Goal: Task Accomplishment & Management: Manage account settings

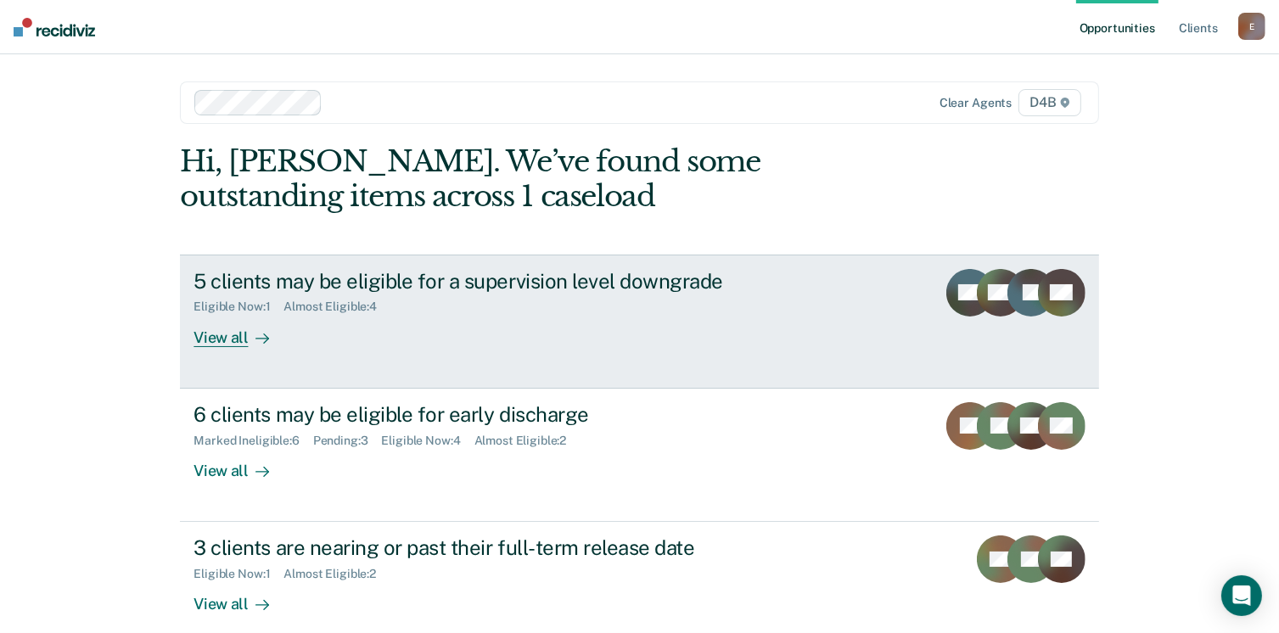
scroll to position [20, 0]
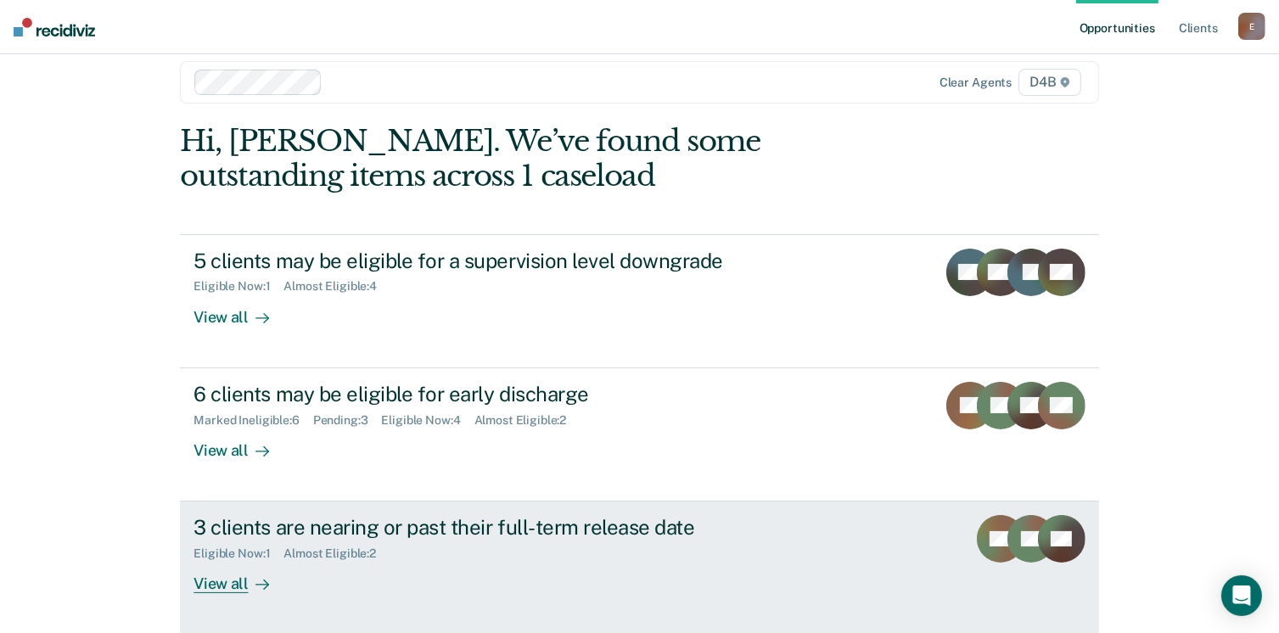
click at [251, 575] on div at bounding box center [259, 585] width 20 height 20
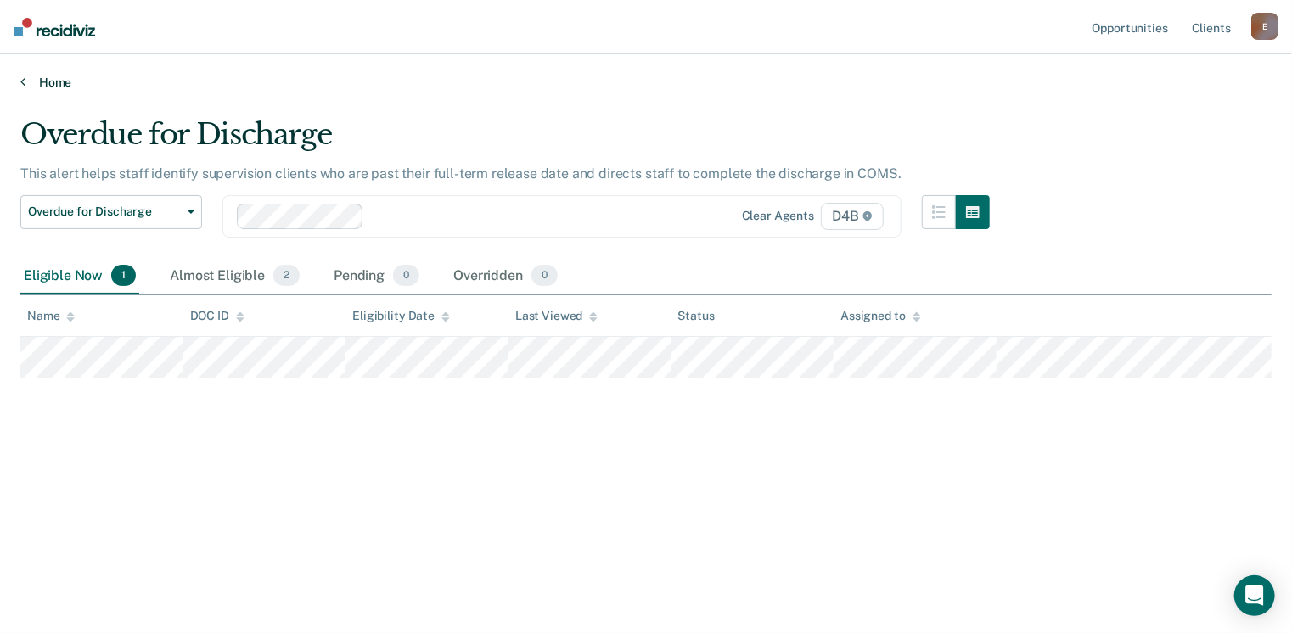
click at [27, 86] on link "Home" at bounding box center [645, 82] width 1251 height 15
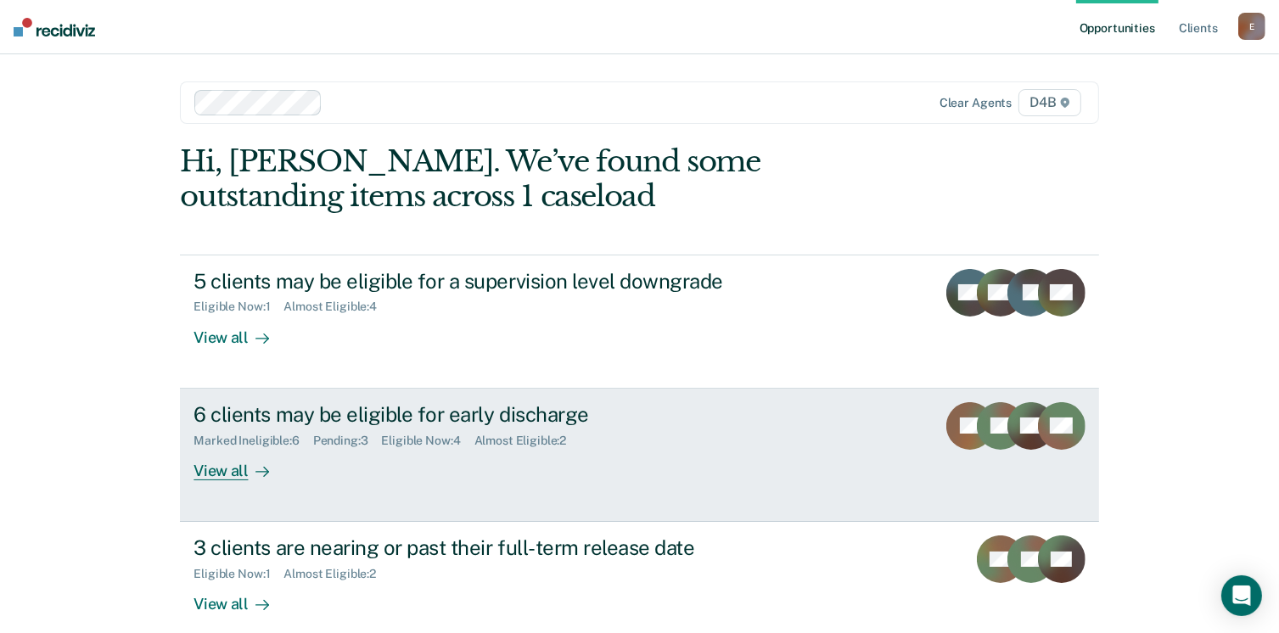
click at [230, 468] on div "View all" at bounding box center [240, 463] width 95 height 33
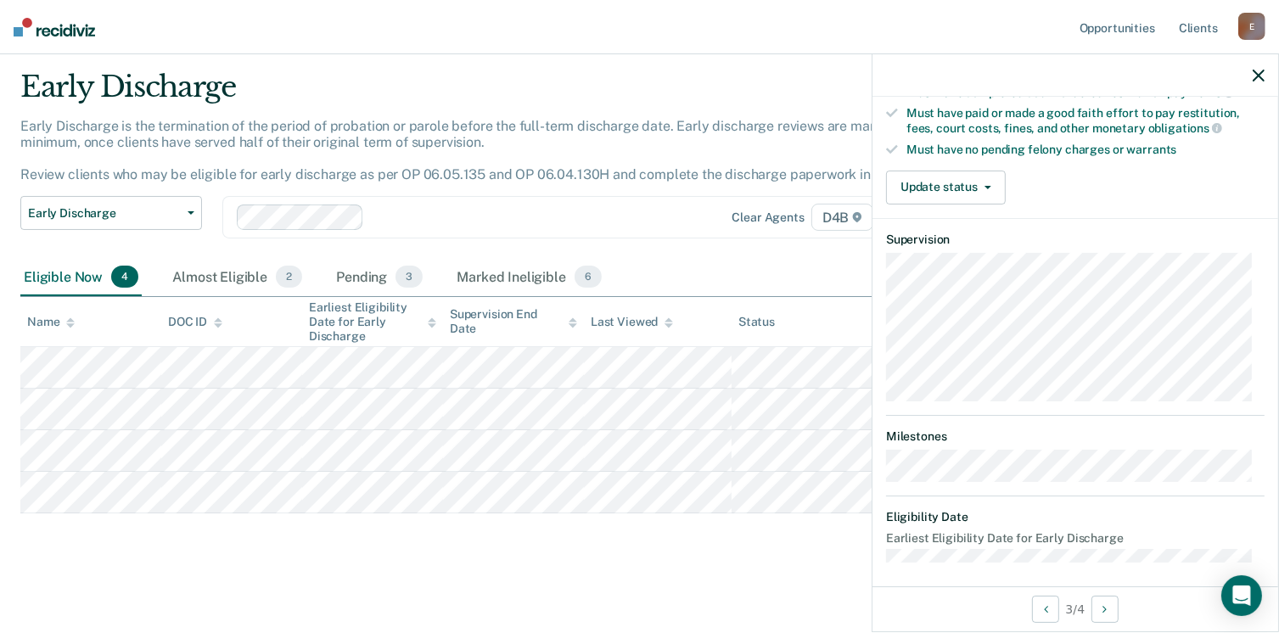
scroll to position [459, 0]
click at [988, 187] on button "Update status" at bounding box center [946, 187] width 120 height 34
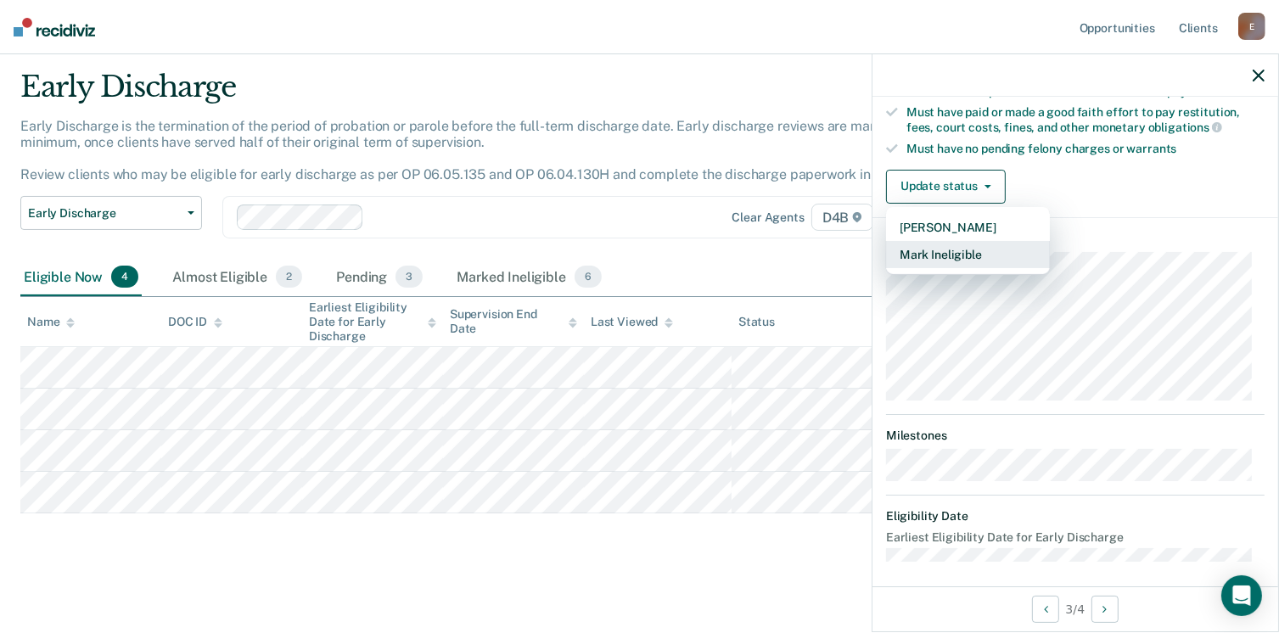
click at [974, 241] on button "Mark Ineligible" at bounding box center [968, 254] width 164 height 27
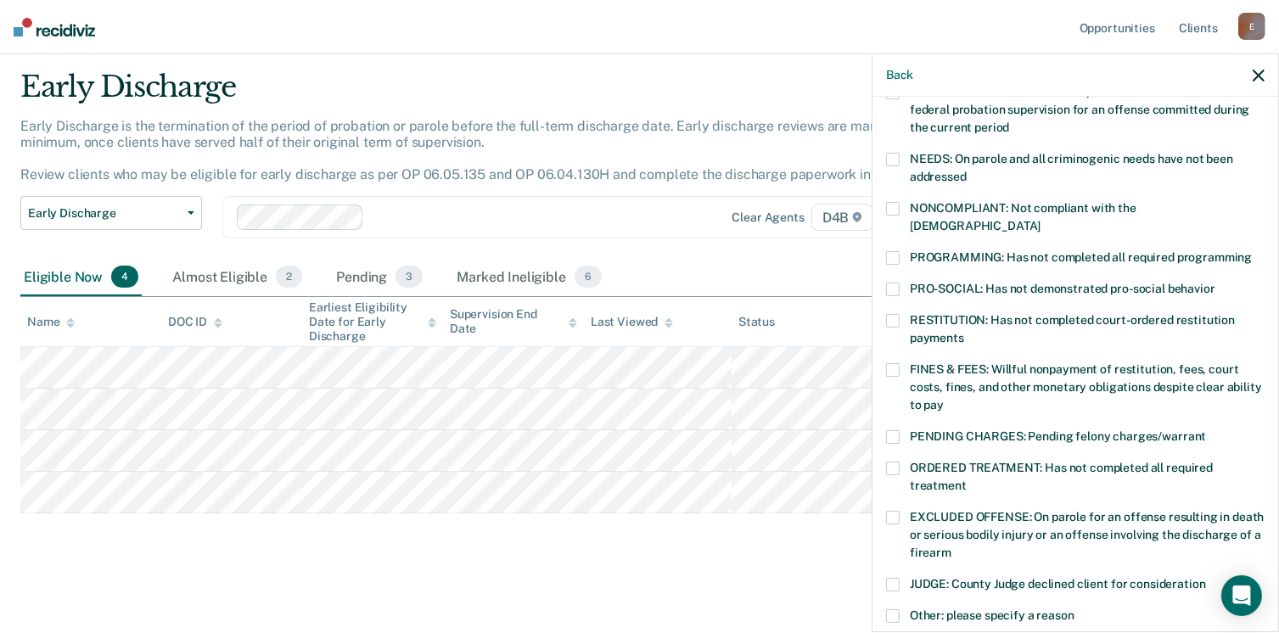
scroll to position [228, 0]
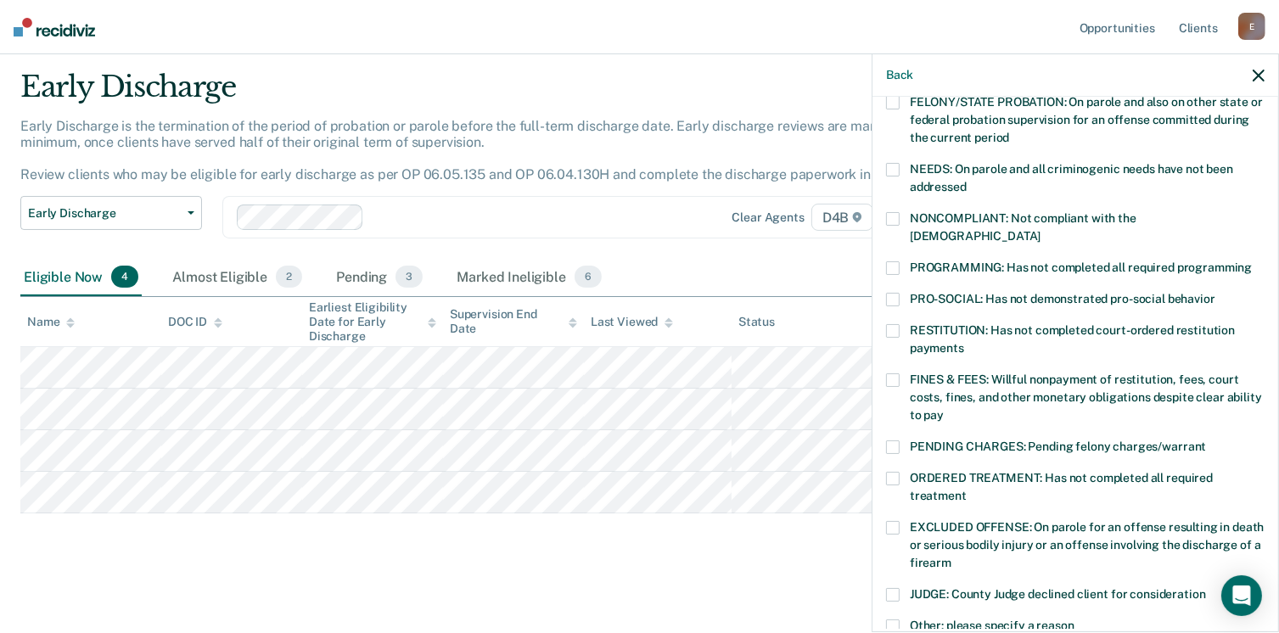
click at [894, 261] on span at bounding box center [893, 268] width 14 height 14
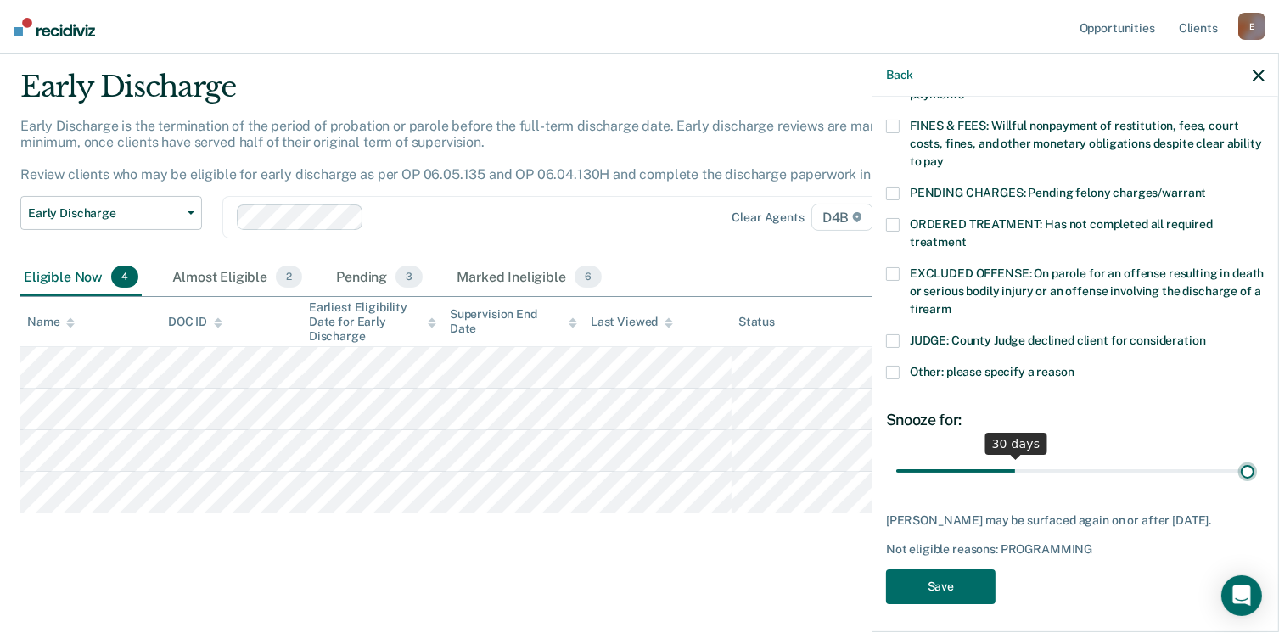
type input "90"
click at [1233, 457] on input "range" at bounding box center [1075, 472] width 358 height 30
click at [956, 581] on button "Save" at bounding box center [940, 586] width 109 height 35
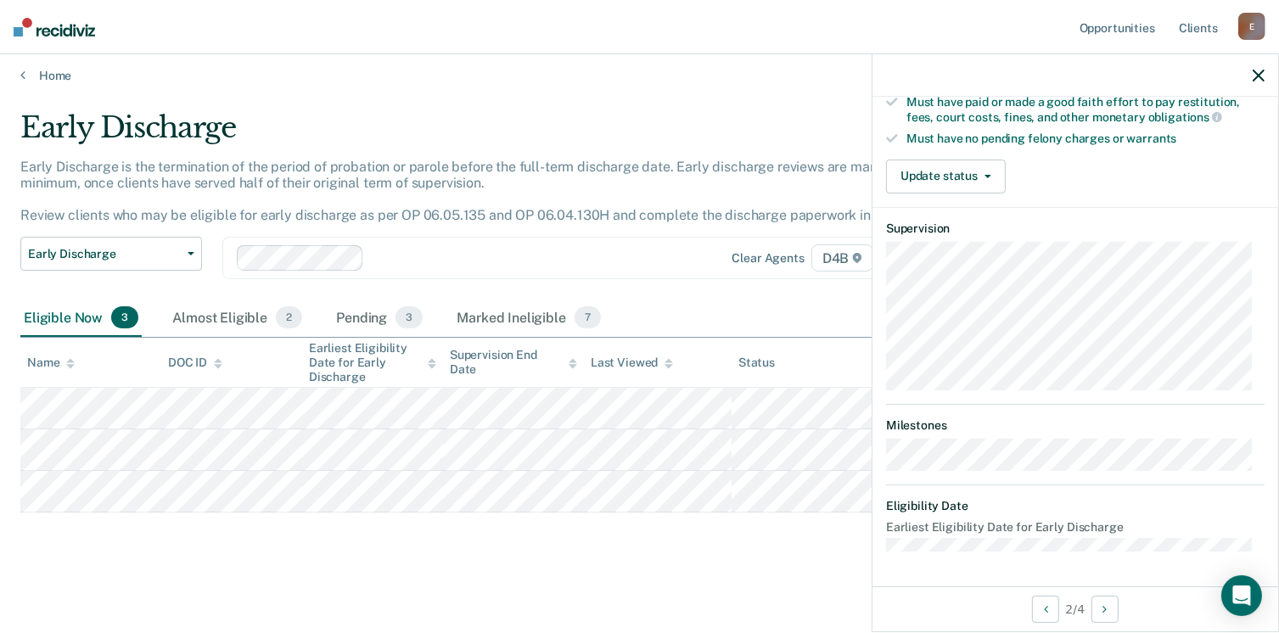
scroll to position [459, 0]
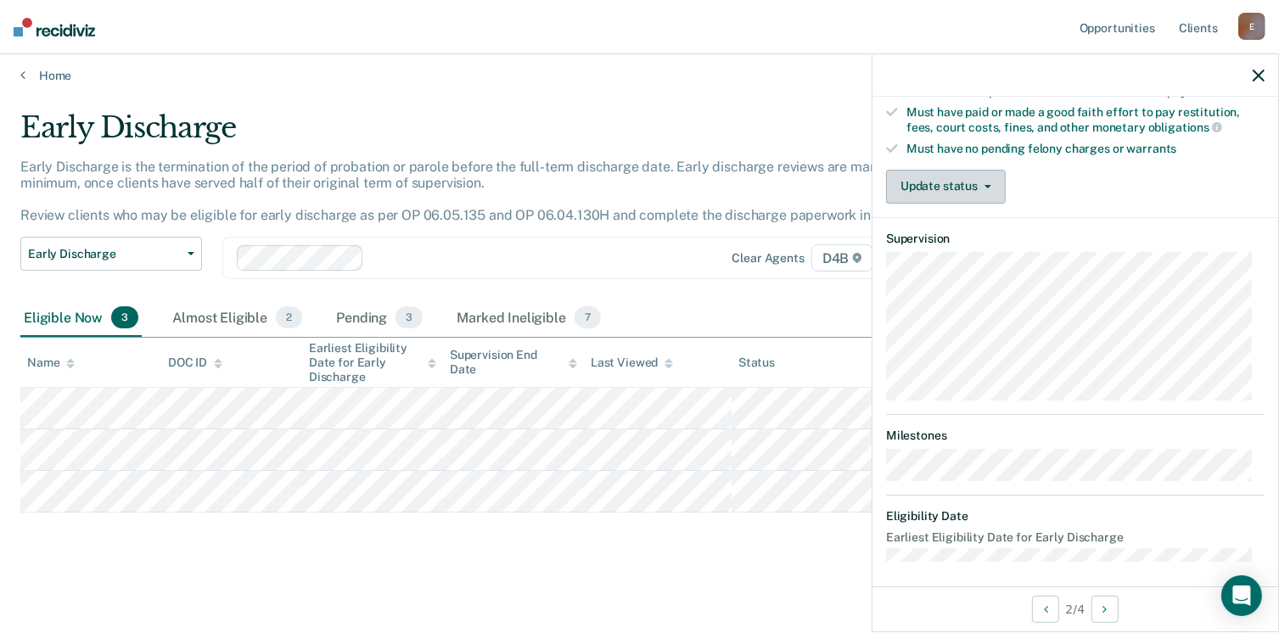
click at [995, 184] on button "Update status" at bounding box center [946, 187] width 120 height 34
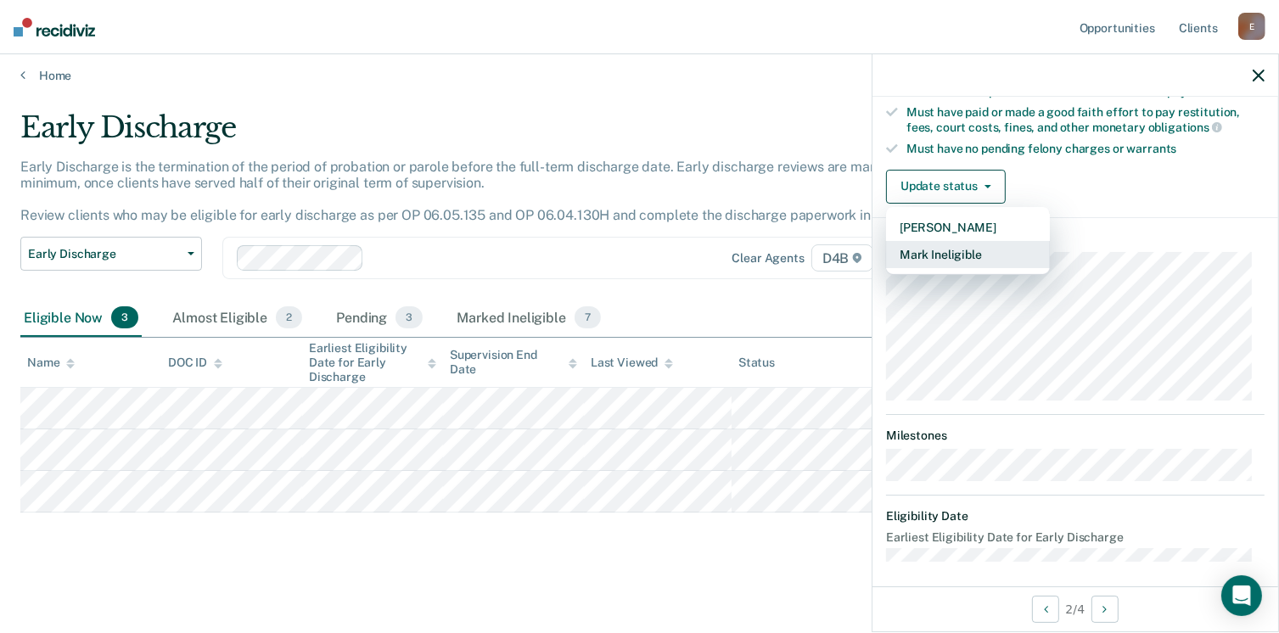
click at [954, 241] on button "Mark Ineligible" at bounding box center [968, 254] width 164 height 27
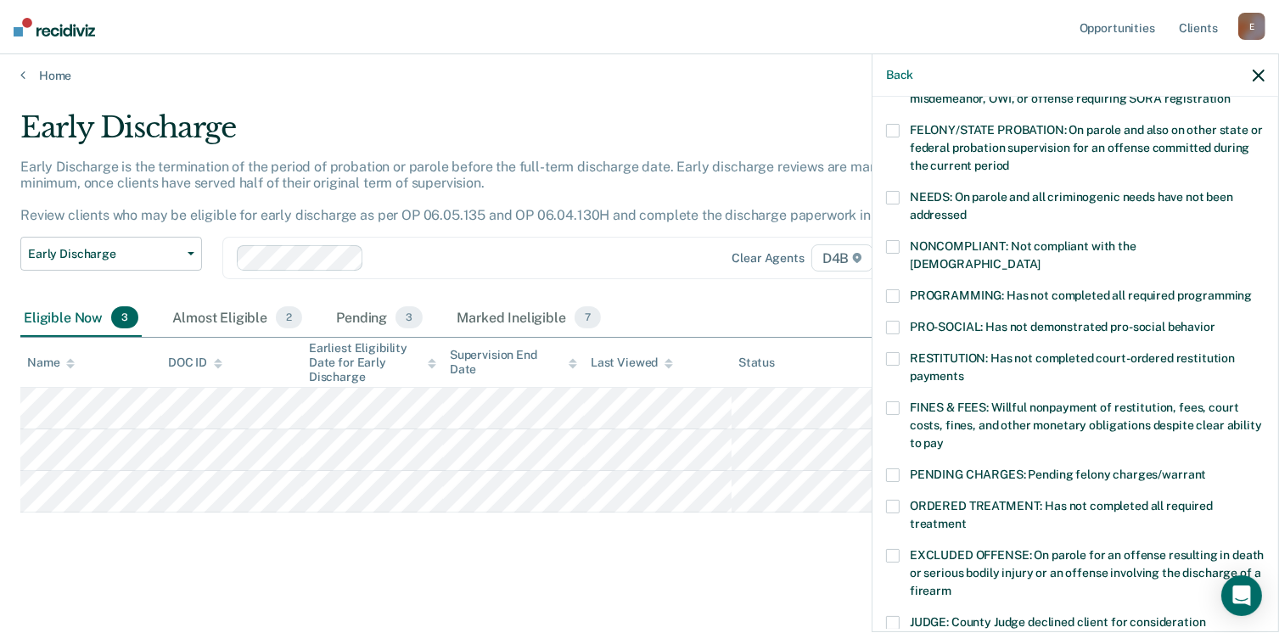
scroll to position [200, 0]
click at [893, 289] on span at bounding box center [893, 296] width 14 height 14
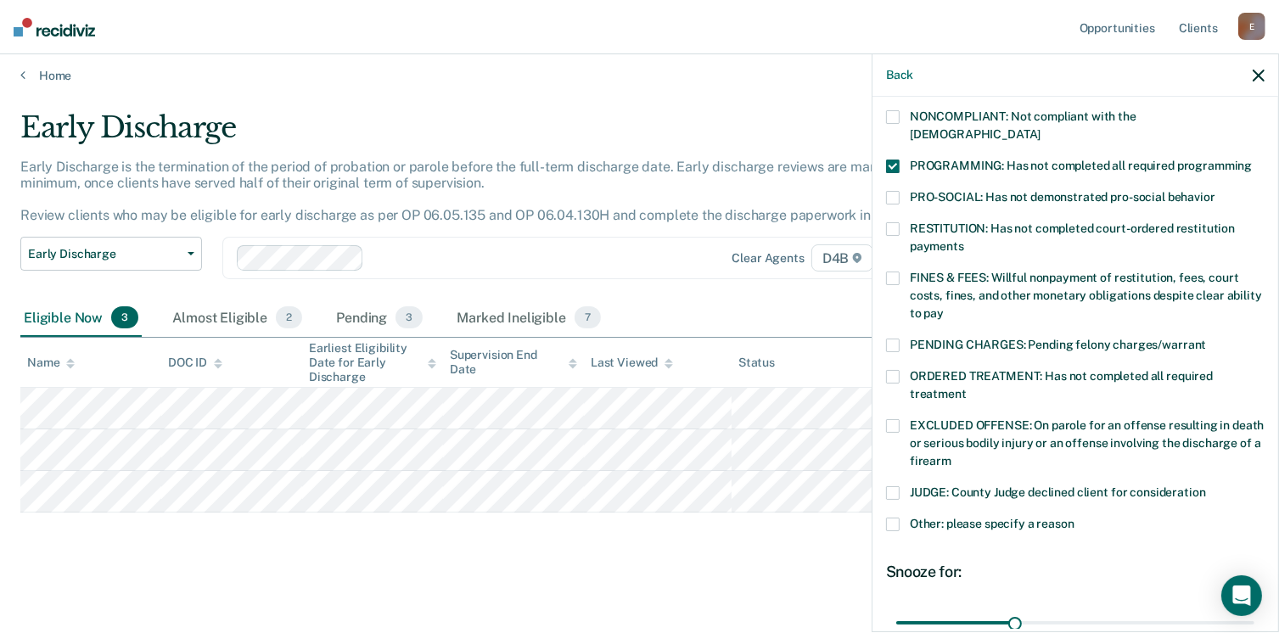
scroll to position [331, 0]
type input "81"
click at [1202, 608] on input "range" at bounding box center [1075, 623] width 358 height 30
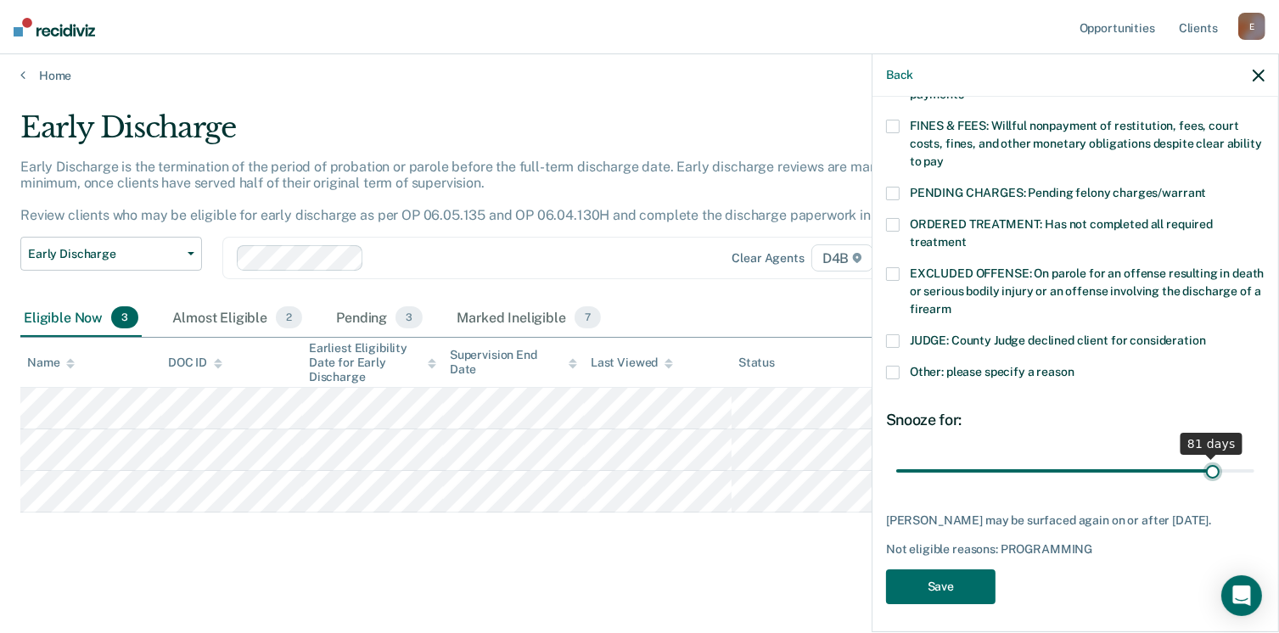
scroll to position [481, 0]
click at [954, 575] on button "Save" at bounding box center [940, 587] width 109 height 35
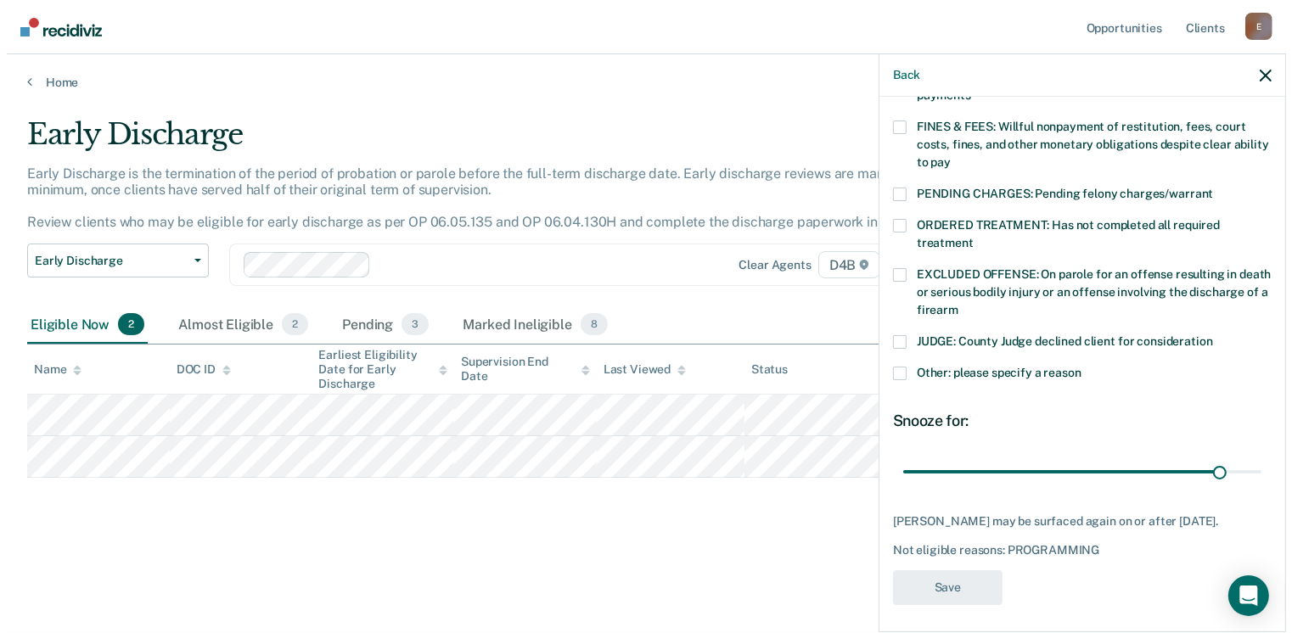
scroll to position [0, 0]
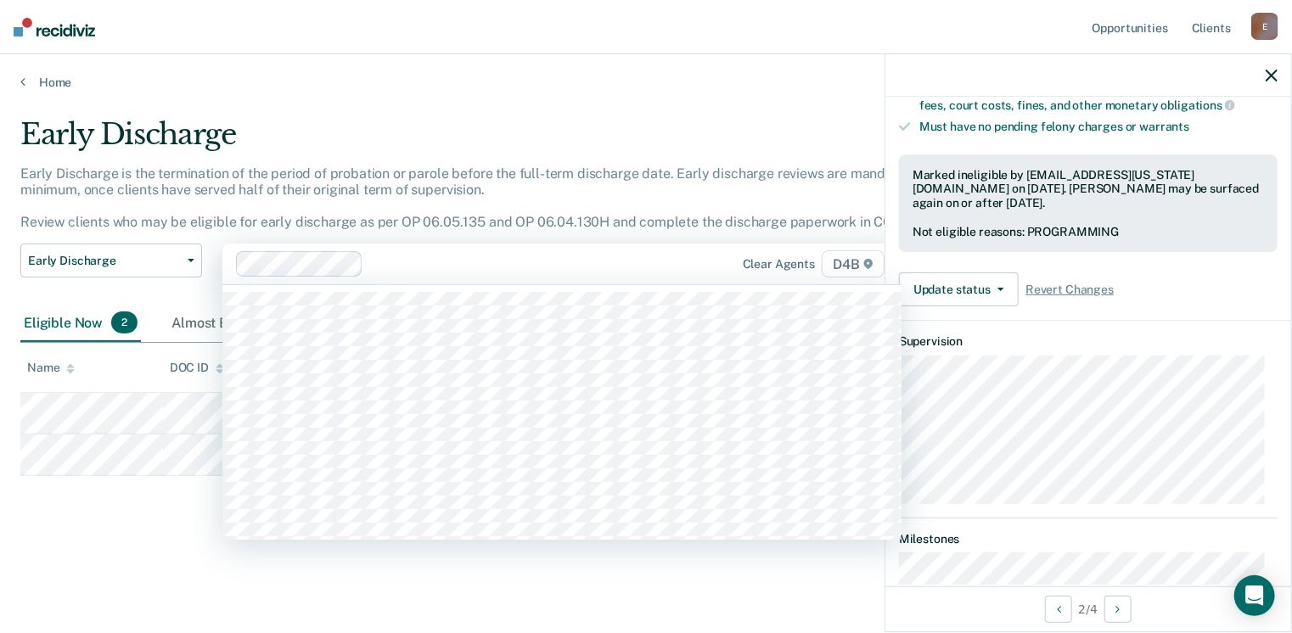
click at [618, 268] on div at bounding box center [530, 265] width 320 height 20
click at [295, 547] on div "Early Discharge Early Discharge is the termination of the period of probation o…" at bounding box center [645, 338] width 1251 height 443
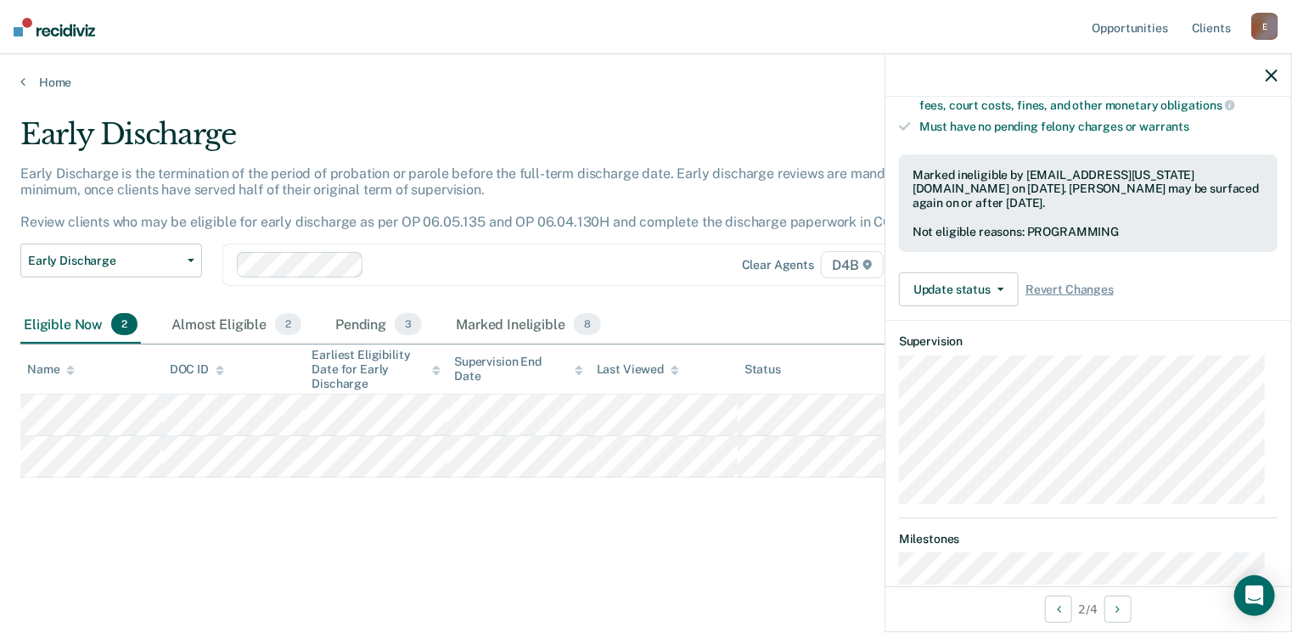
click at [202, 578] on main "Early Discharge Early Discharge is the termination of the period of probation o…" at bounding box center [646, 359] width 1292 height 538
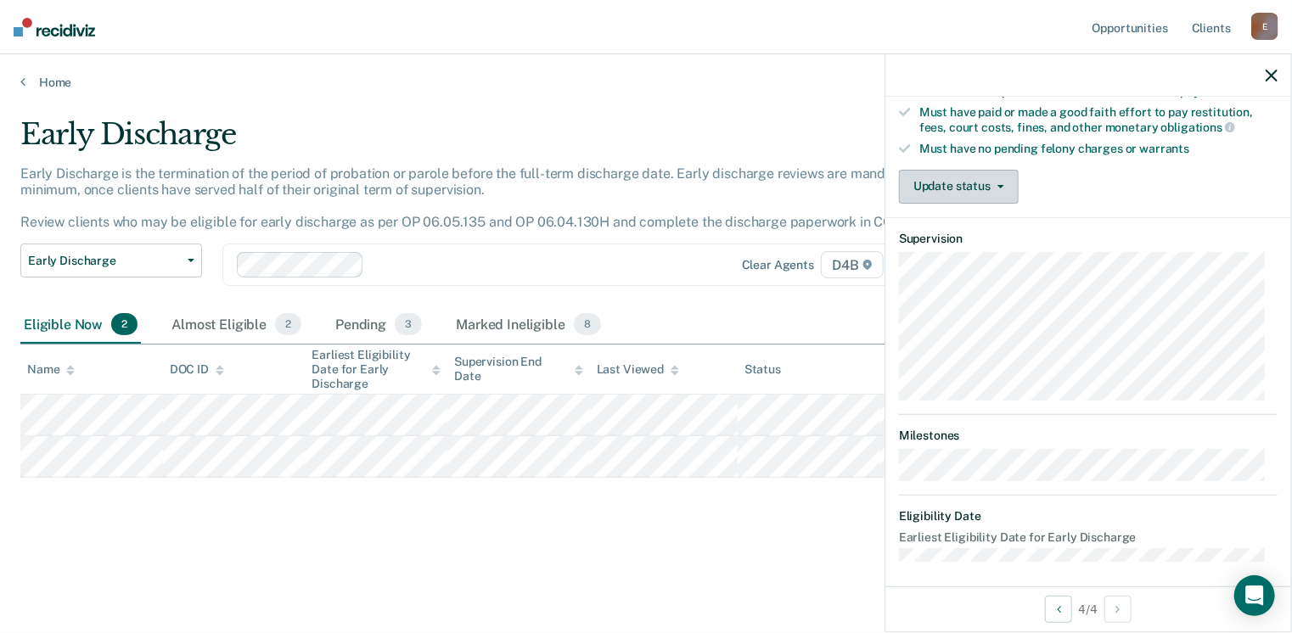
click at [1006, 170] on button "Update status" at bounding box center [959, 187] width 120 height 34
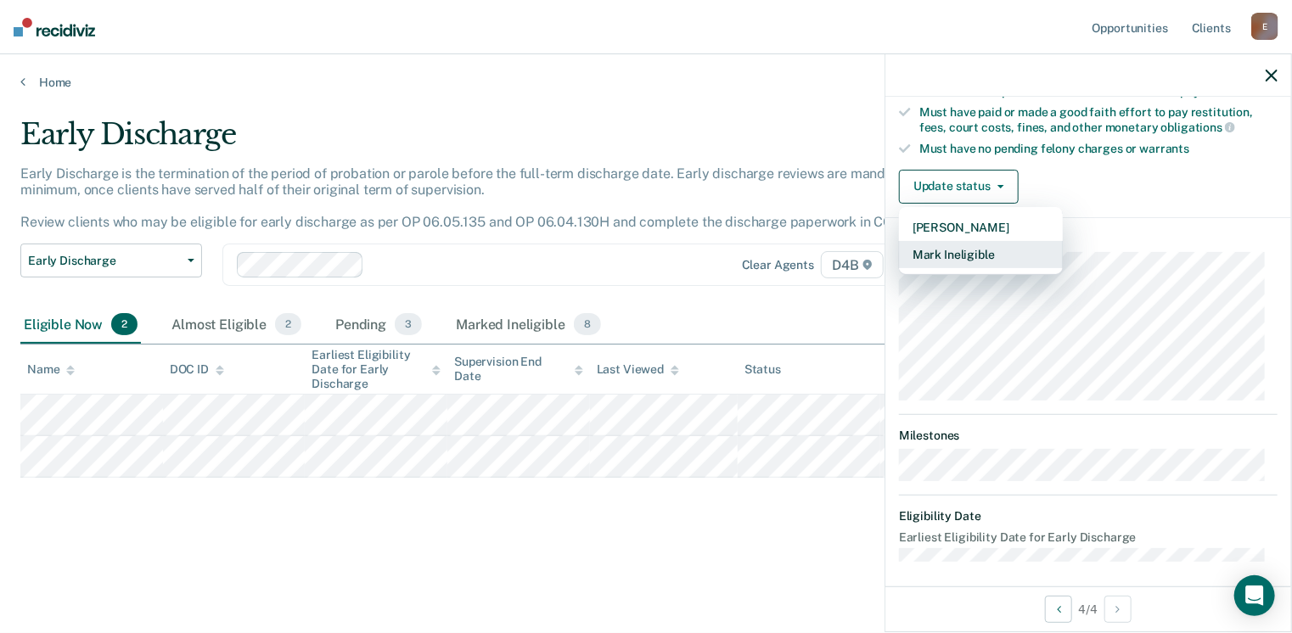
click at [974, 241] on button "Mark Ineligible" at bounding box center [981, 254] width 164 height 27
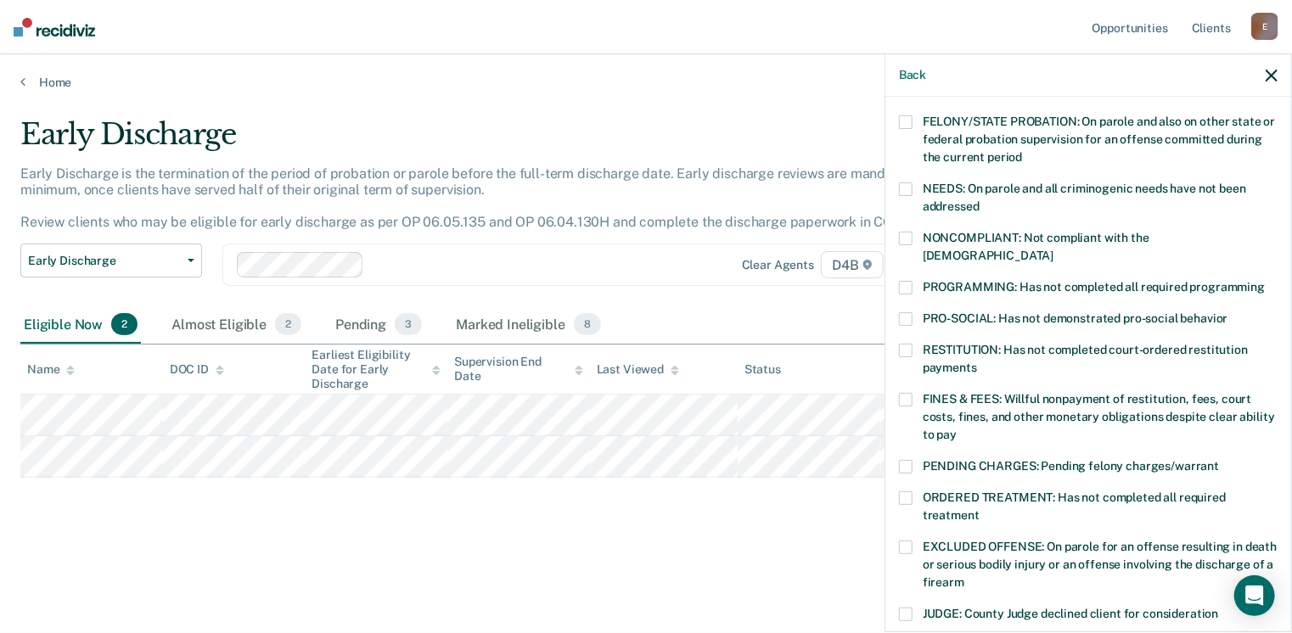
scroll to position [205, 0]
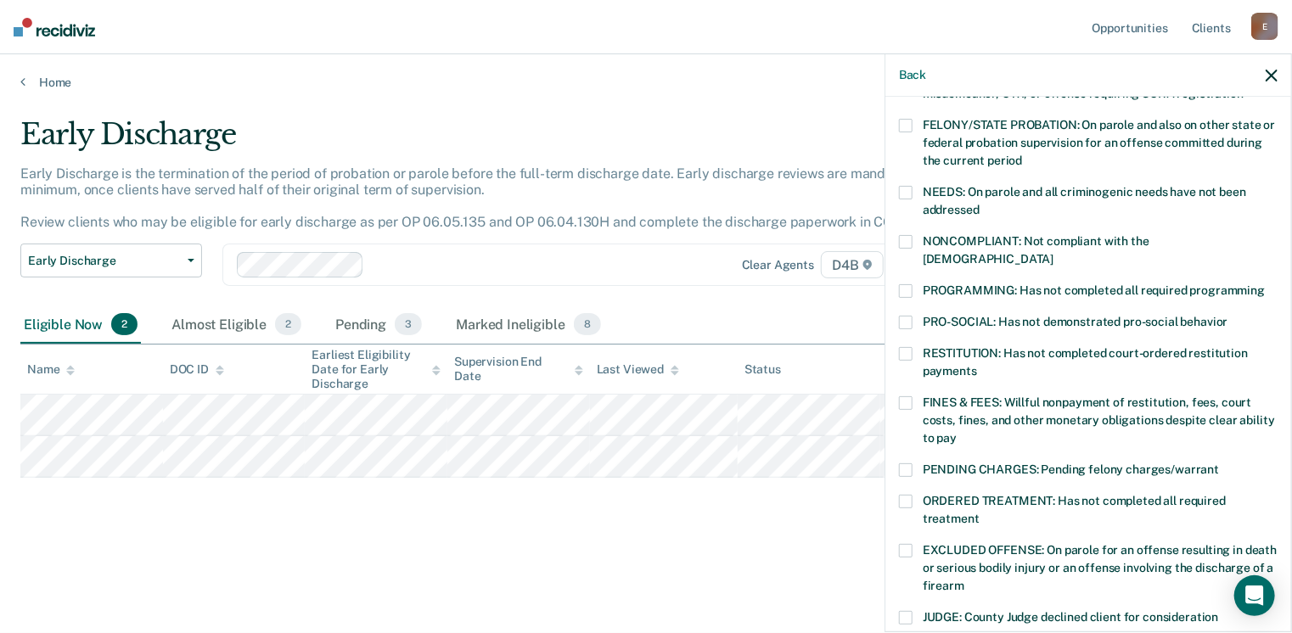
click at [939, 315] on span "PRO-SOCIAL: Has not demonstrated pro-social behavior" at bounding box center [1075, 322] width 306 height 14
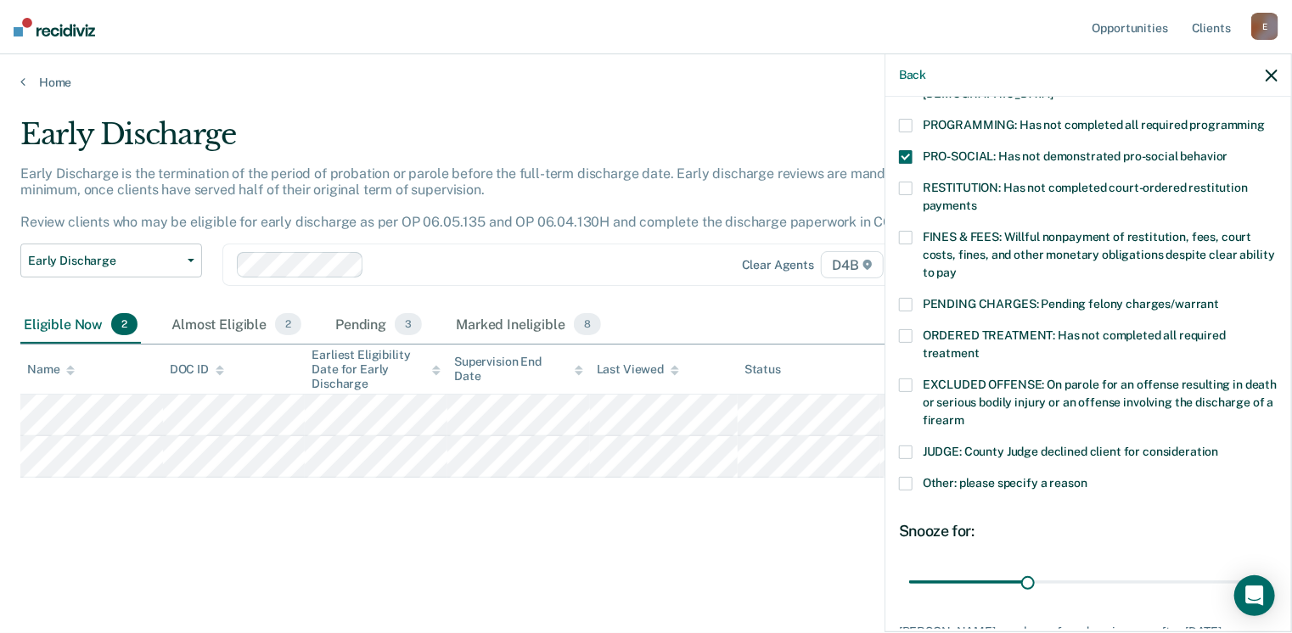
scroll to position [482, 0]
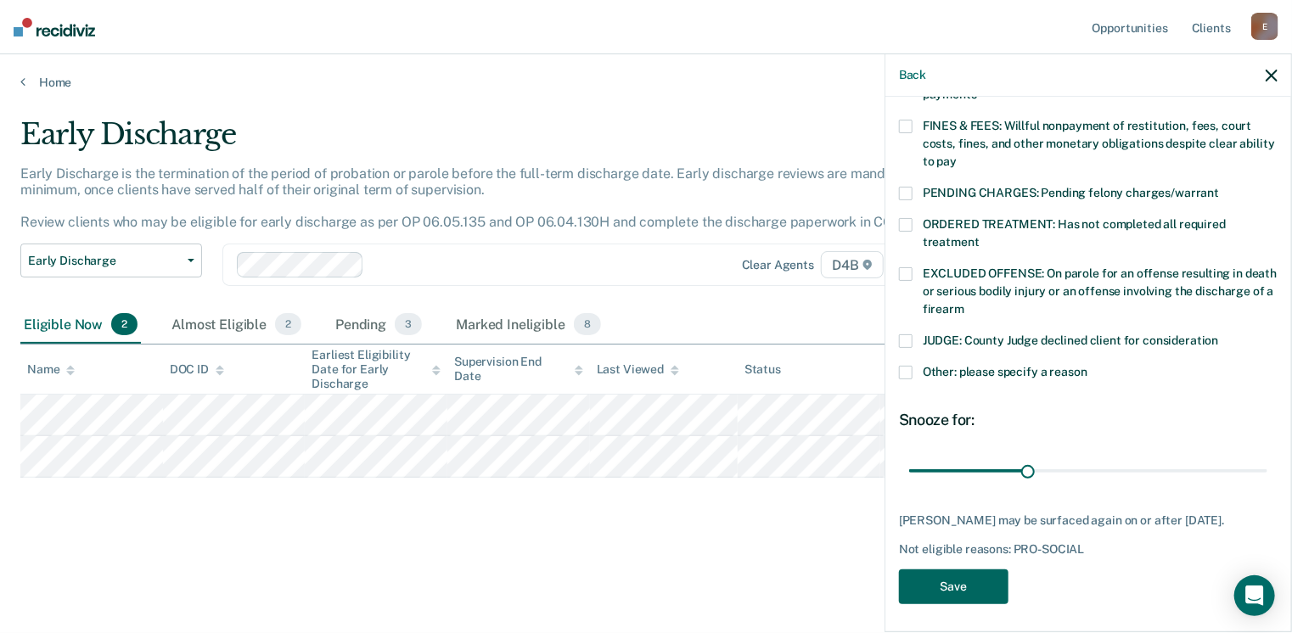
click at [966, 575] on button "Save" at bounding box center [953, 586] width 109 height 35
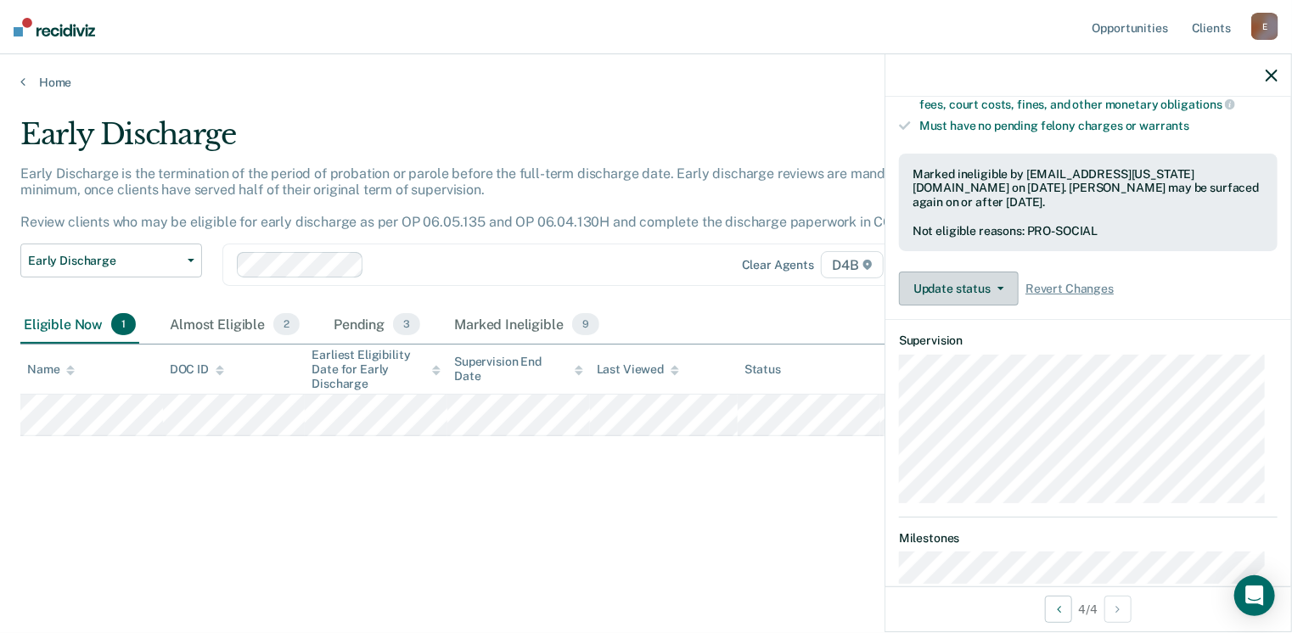
click at [1012, 276] on button "Update status" at bounding box center [959, 289] width 120 height 34
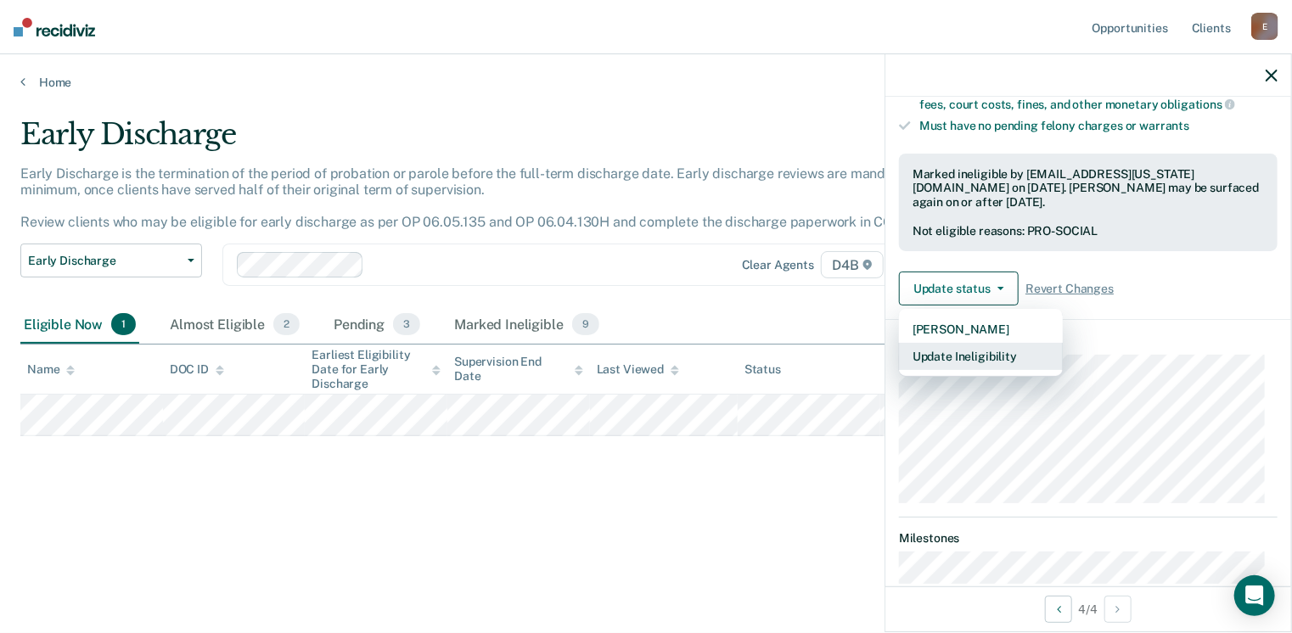
click at [1002, 343] on button "Update Ineligibility" at bounding box center [981, 356] width 164 height 27
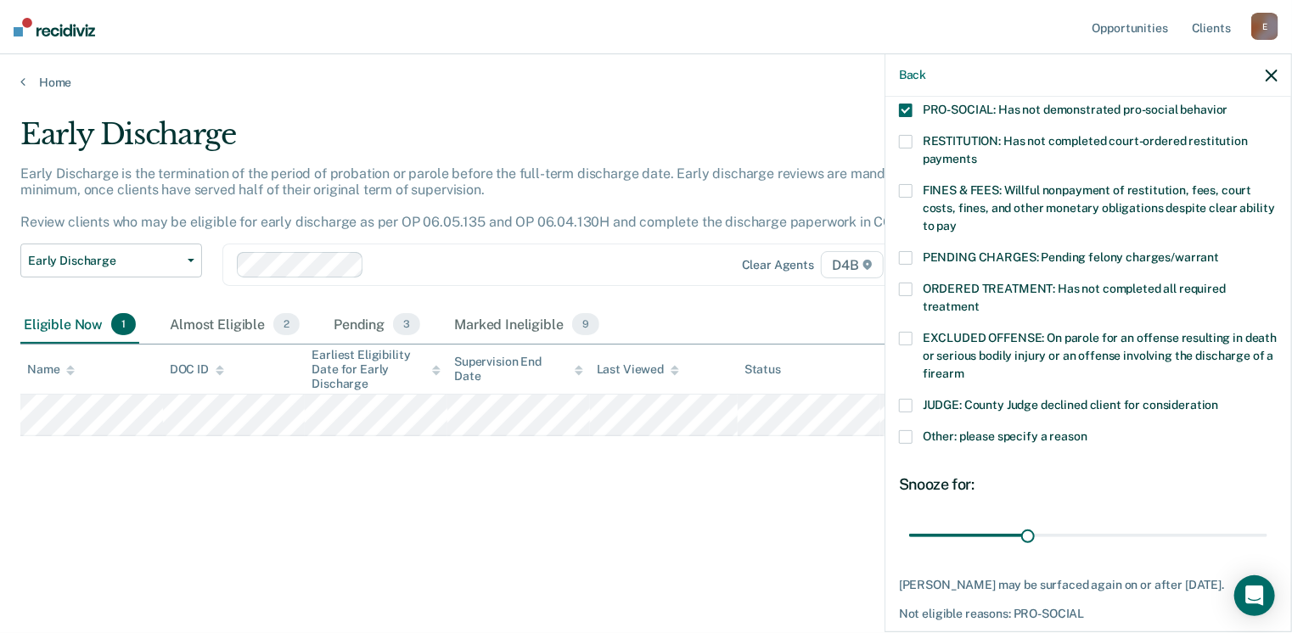
scroll to position [417, 0]
click at [896, 272] on div "MW Which of the following requirements has [PERSON_NAME] not met? [MEDICAL_DATA…" at bounding box center [1088, 363] width 406 height 532
click at [908, 283] on span at bounding box center [906, 290] width 14 height 14
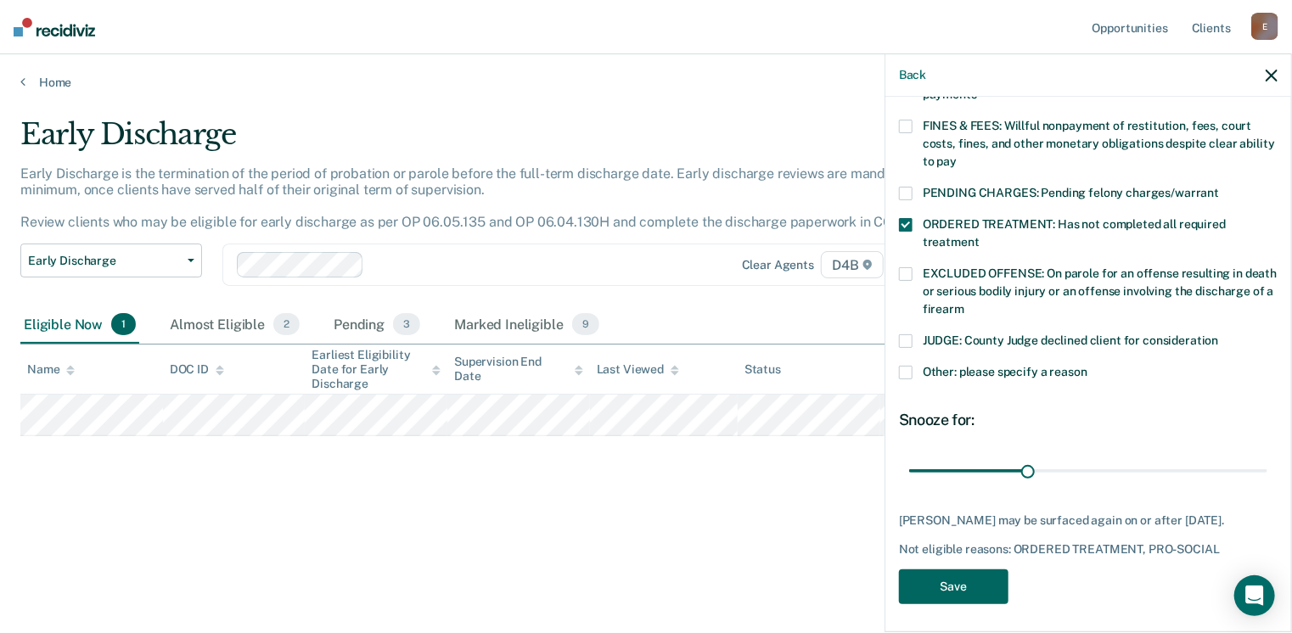
click at [969, 588] on button "Save" at bounding box center [953, 586] width 109 height 35
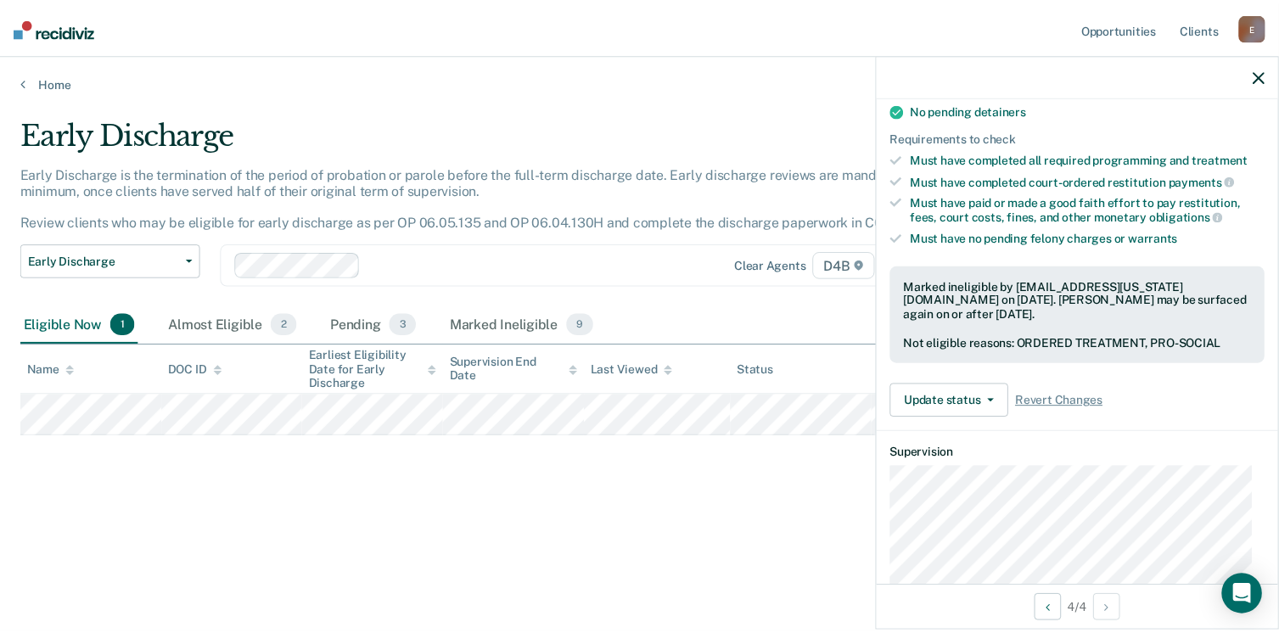
scroll to position [367, 0]
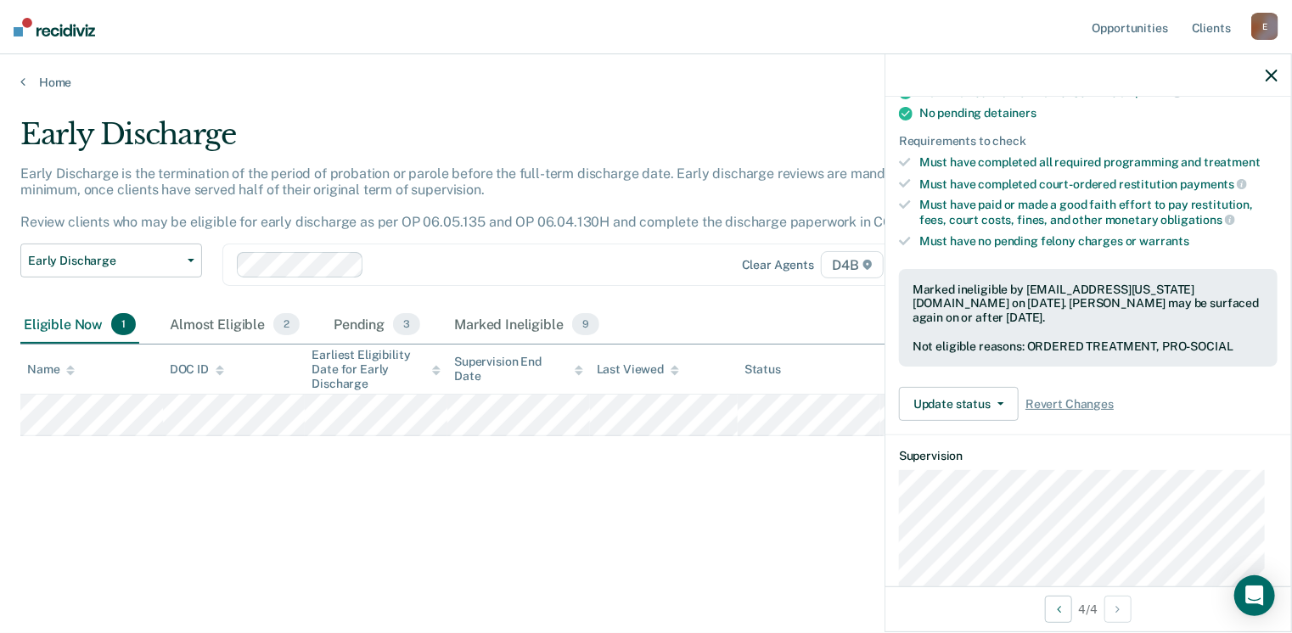
click at [1273, 68] on button "button" at bounding box center [1271, 75] width 12 height 14
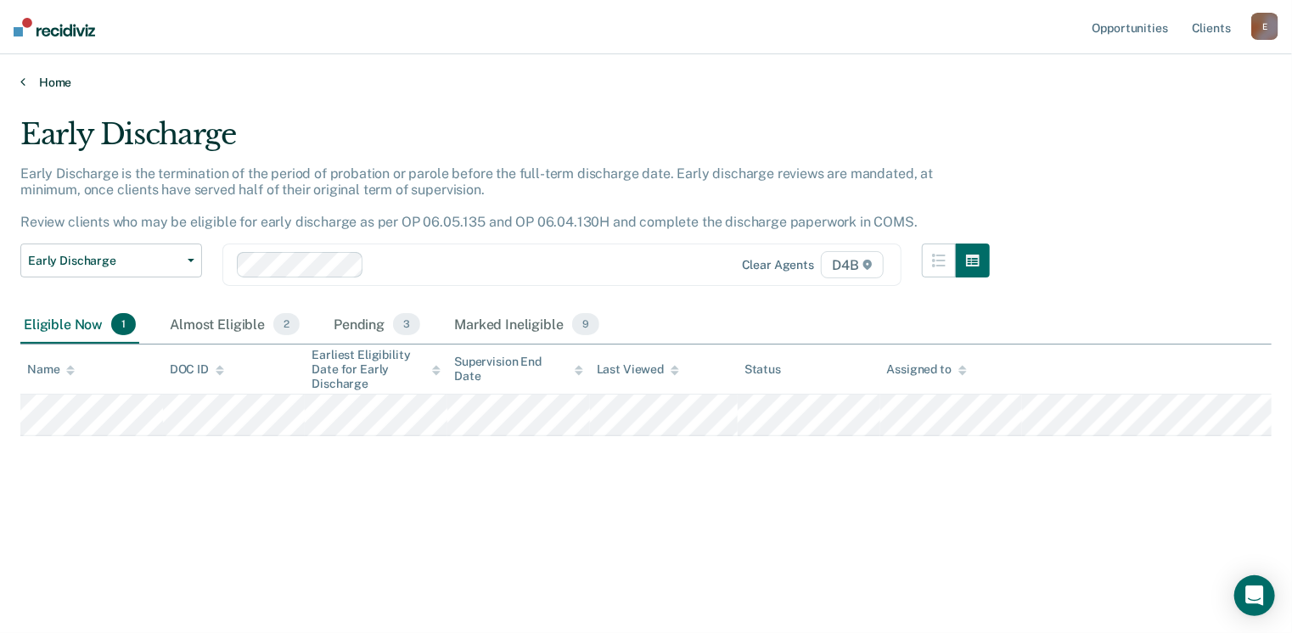
click at [53, 80] on link "Home" at bounding box center [645, 82] width 1251 height 15
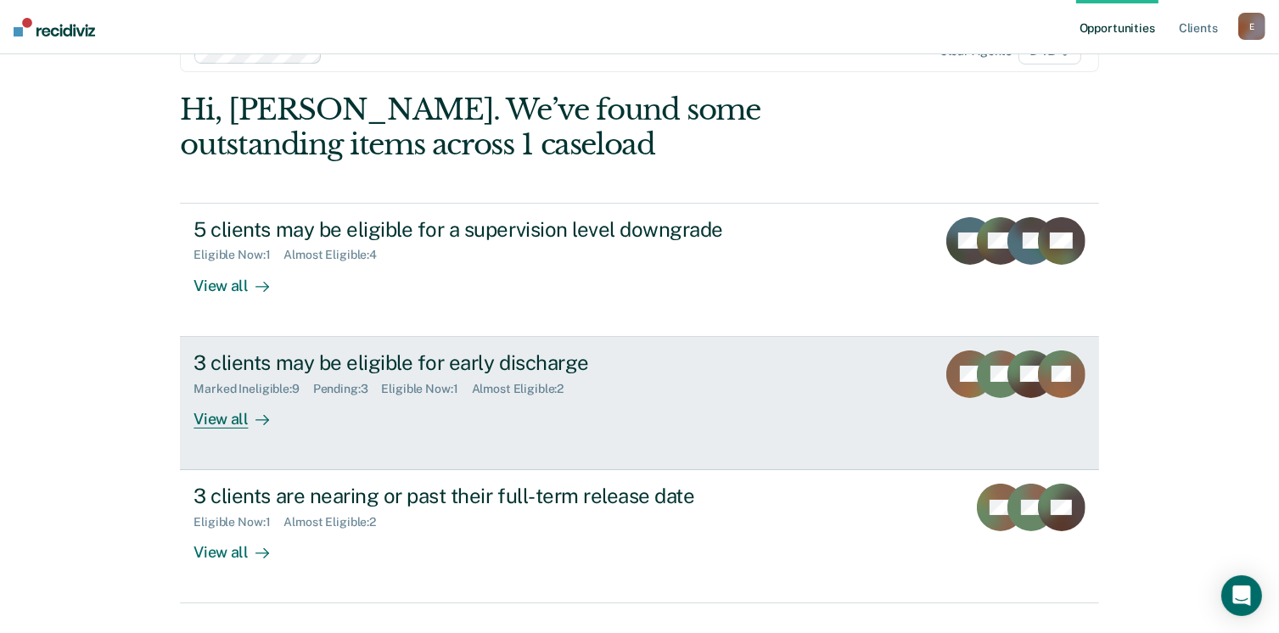
scroll to position [88, 0]
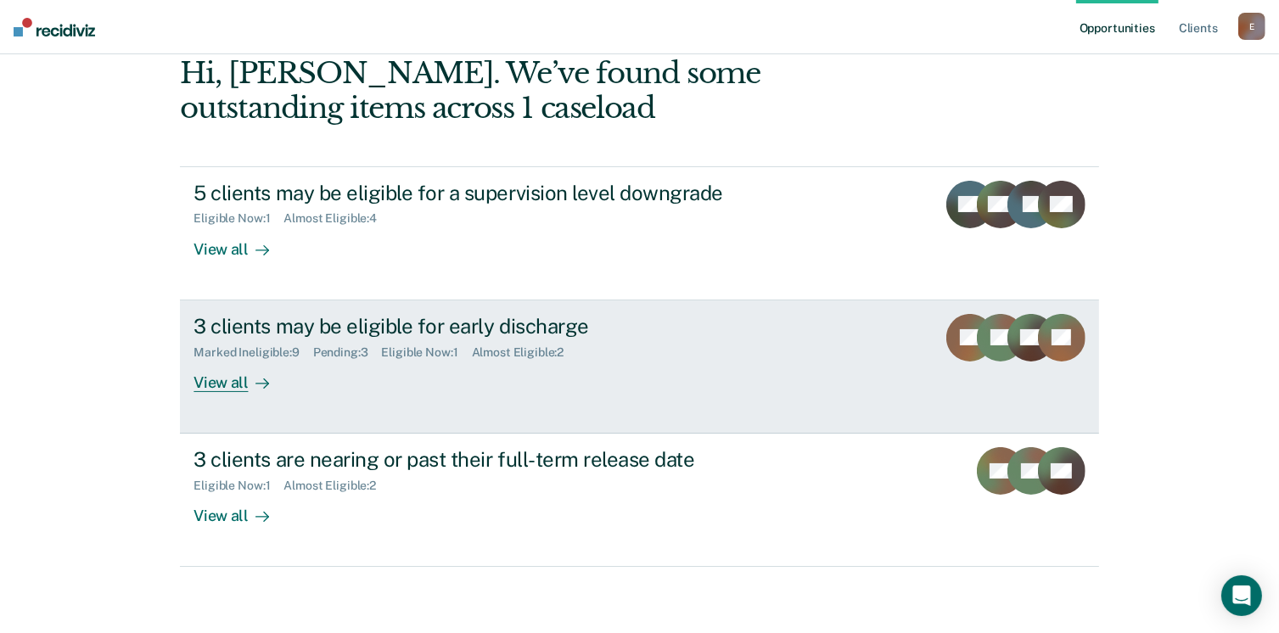
click at [219, 380] on div "View all" at bounding box center [240, 375] width 95 height 33
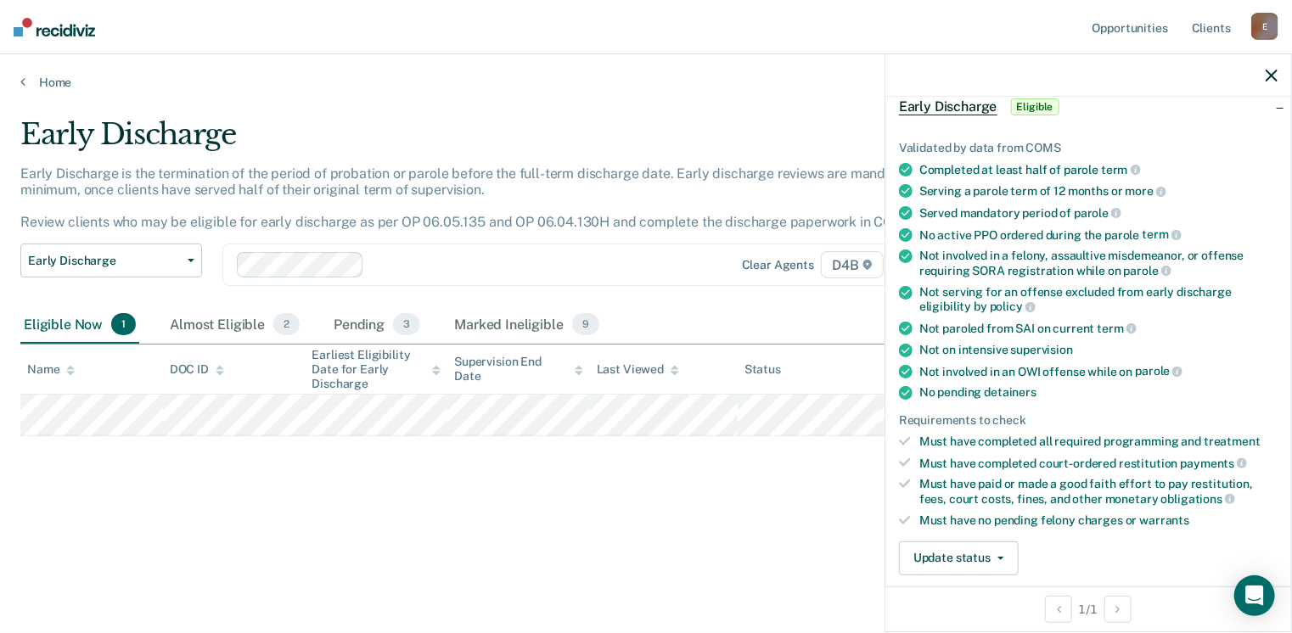
scroll to position [92, 0]
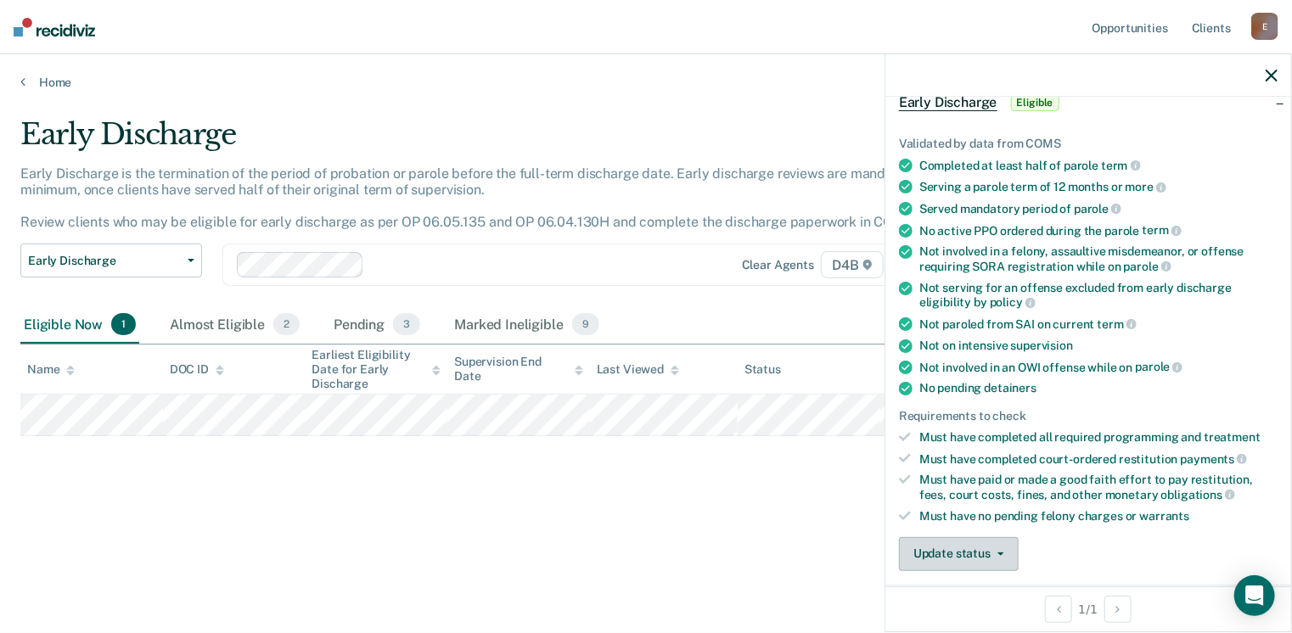
click at [978, 554] on button "Update status" at bounding box center [959, 554] width 120 height 34
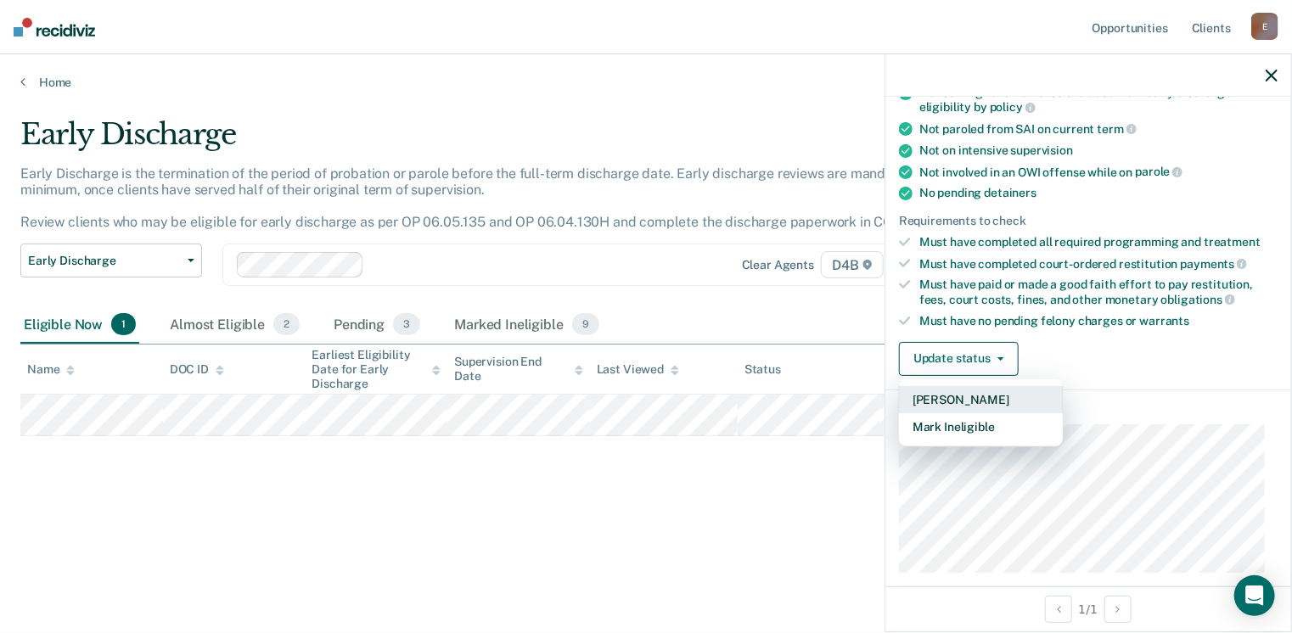
scroll to position [291, 0]
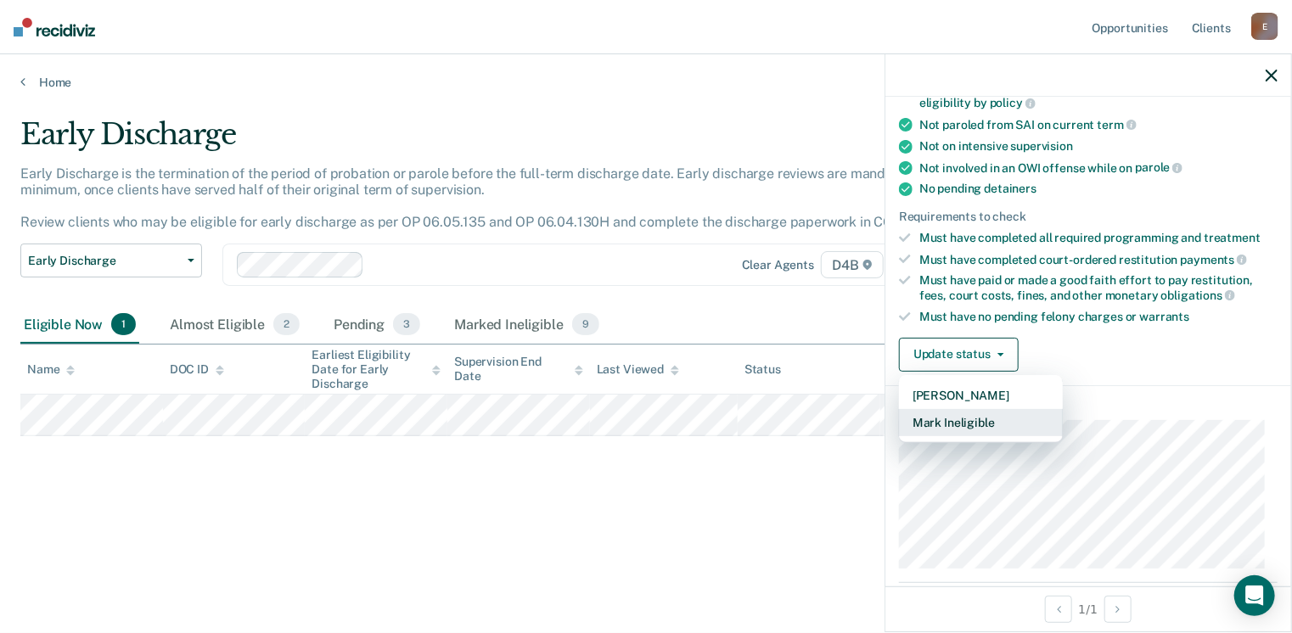
click at [954, 409] on button "Mark Ineligible" at bounding box center [981, 422] width 164 height 27
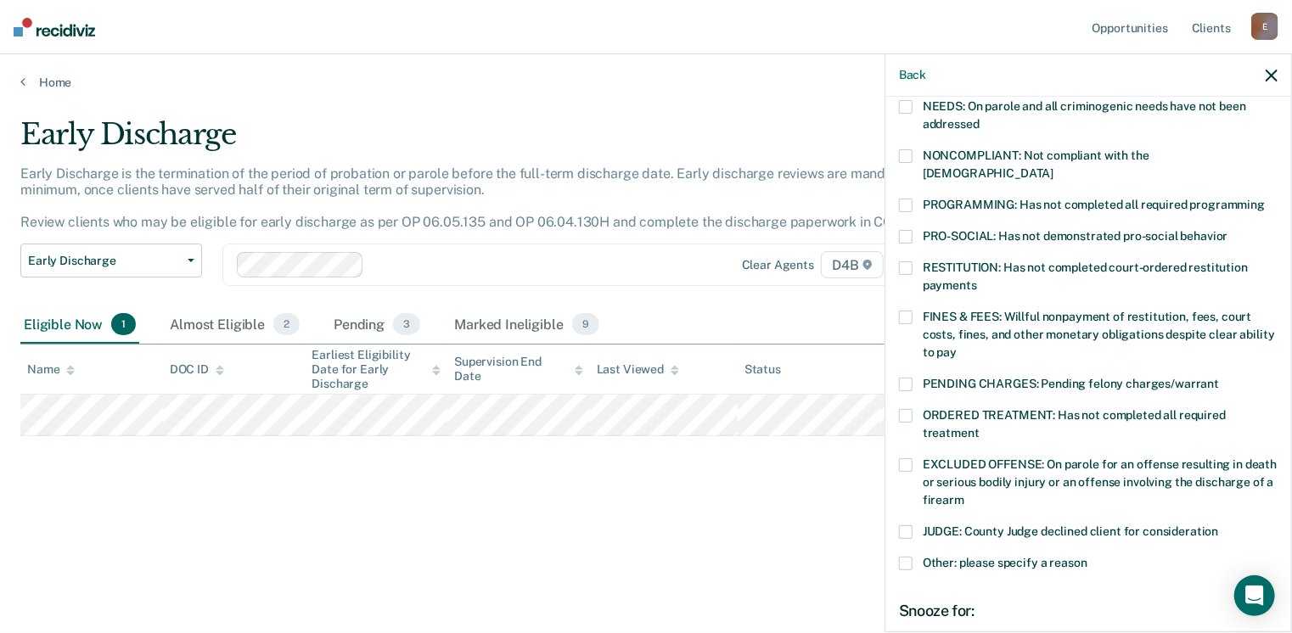
click at [909, 388] on div "PENDING CHARGES: Pending felony charges/warrant" at bounding box center [1088, 393] width 378 height 31
click at [909, 409] on span at bounding box center [906, 416] width 14 height 14
click at [910, 378] on span at bounding box center [906, 385] width 14 height 14
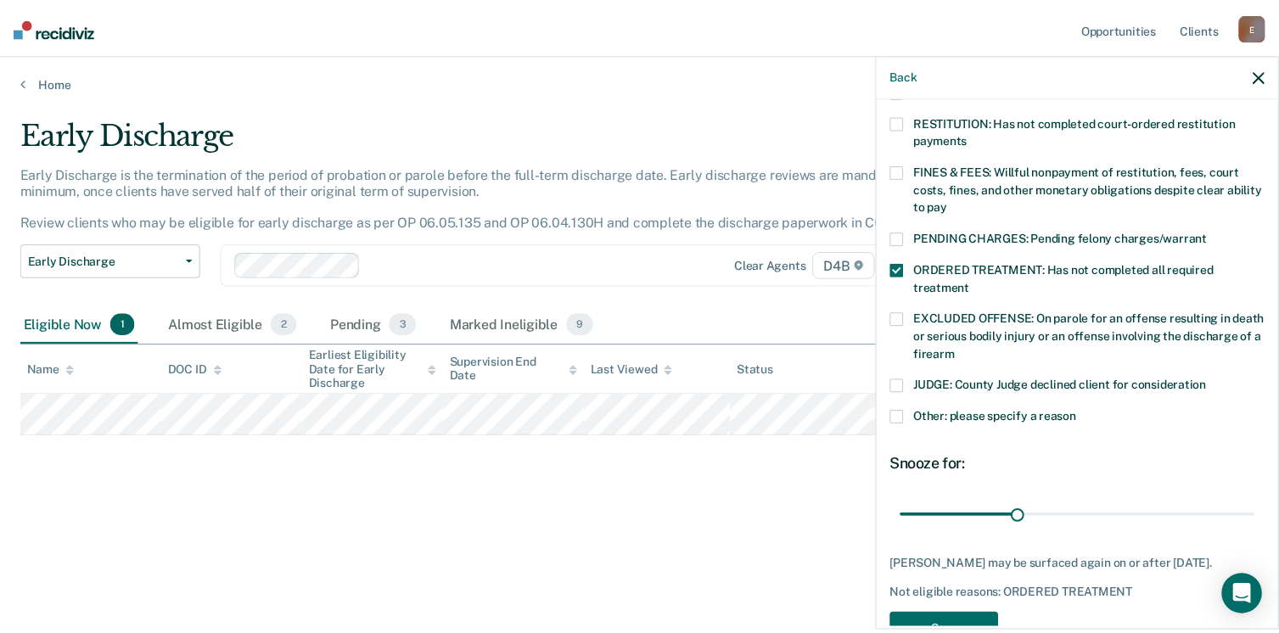
scroll to position [482, 0]
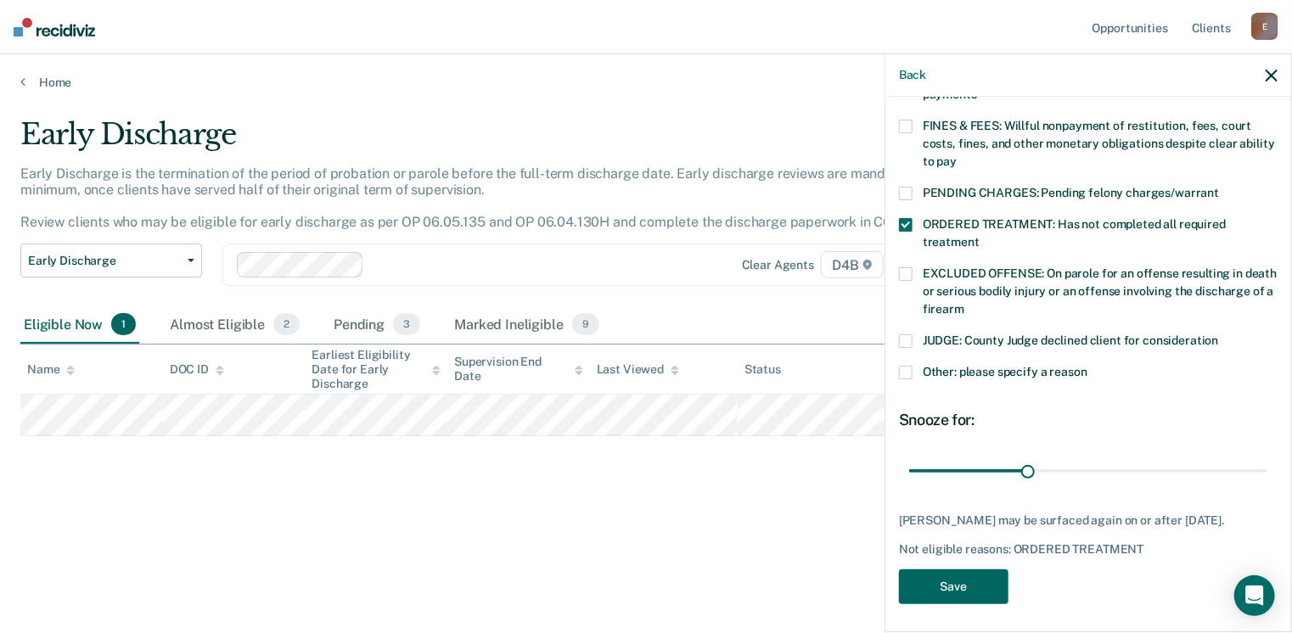
click at [978, 582] on button "Save" at bounding box center [953, 586] width 109 height 35
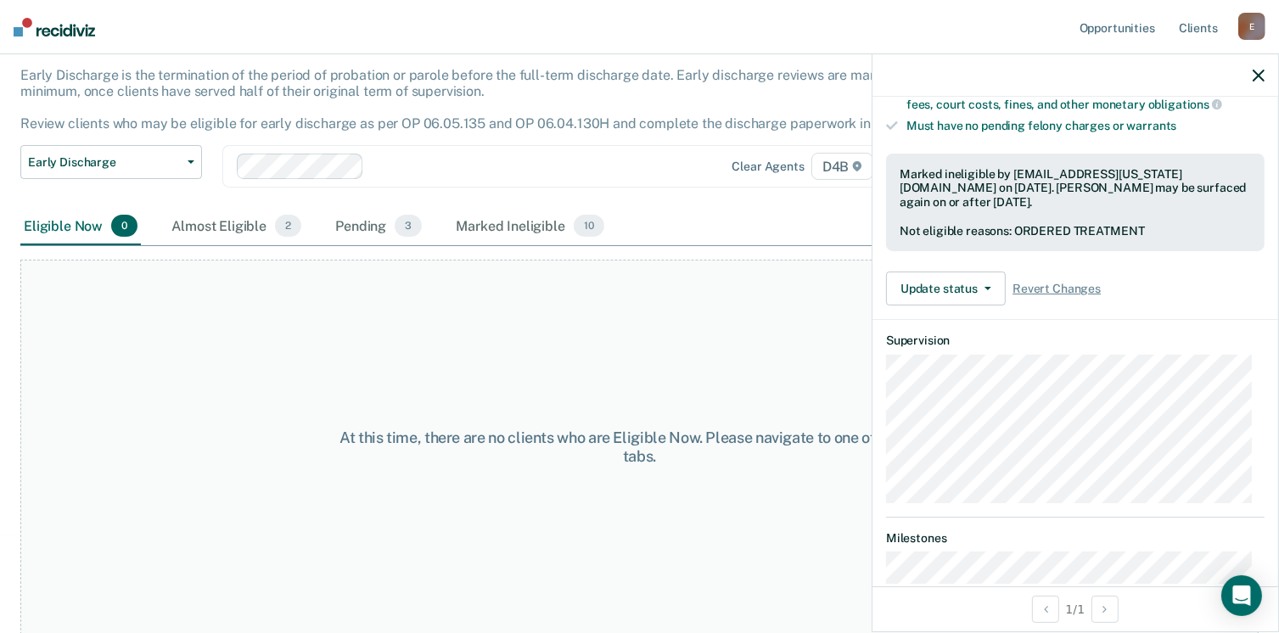
scroll to position [0, 0]
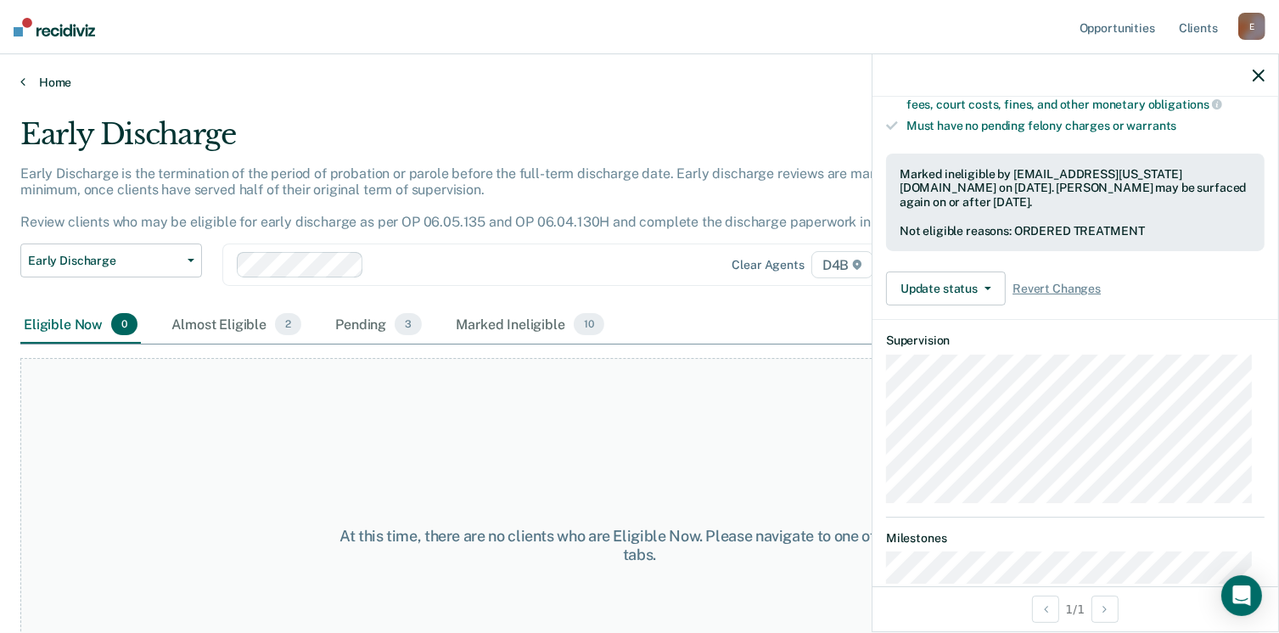
click at [44, 80] on link "Home" at bounding box center [639, 82] width 1238 height 15
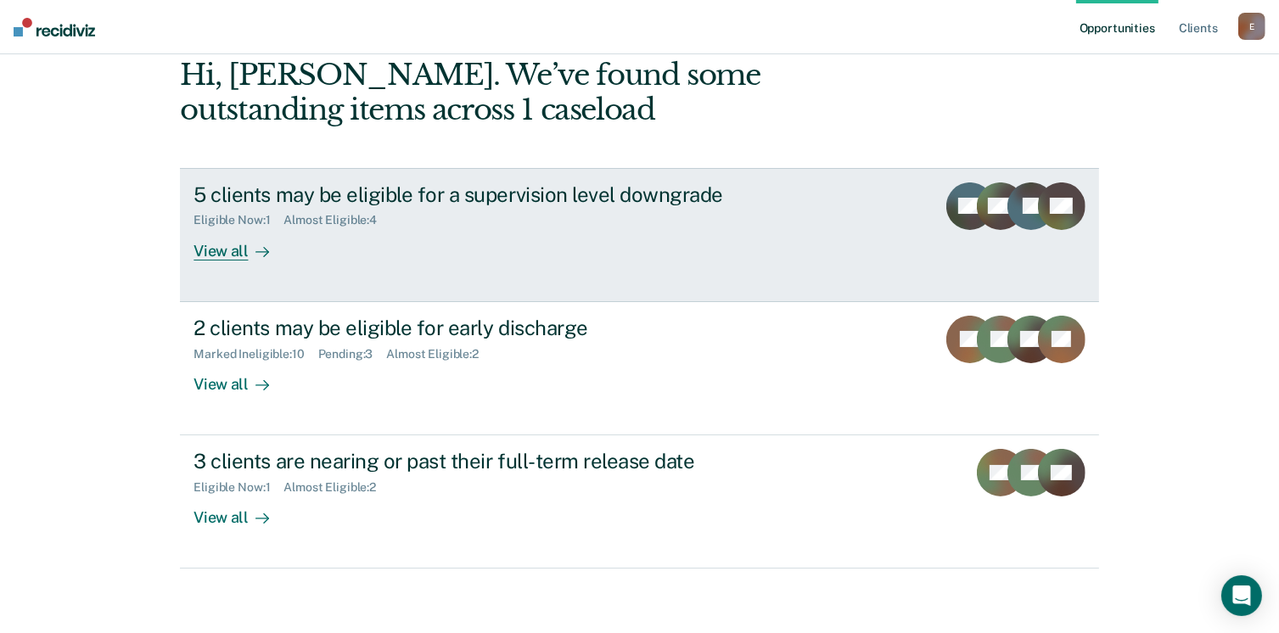
scroll to position [88, 0]
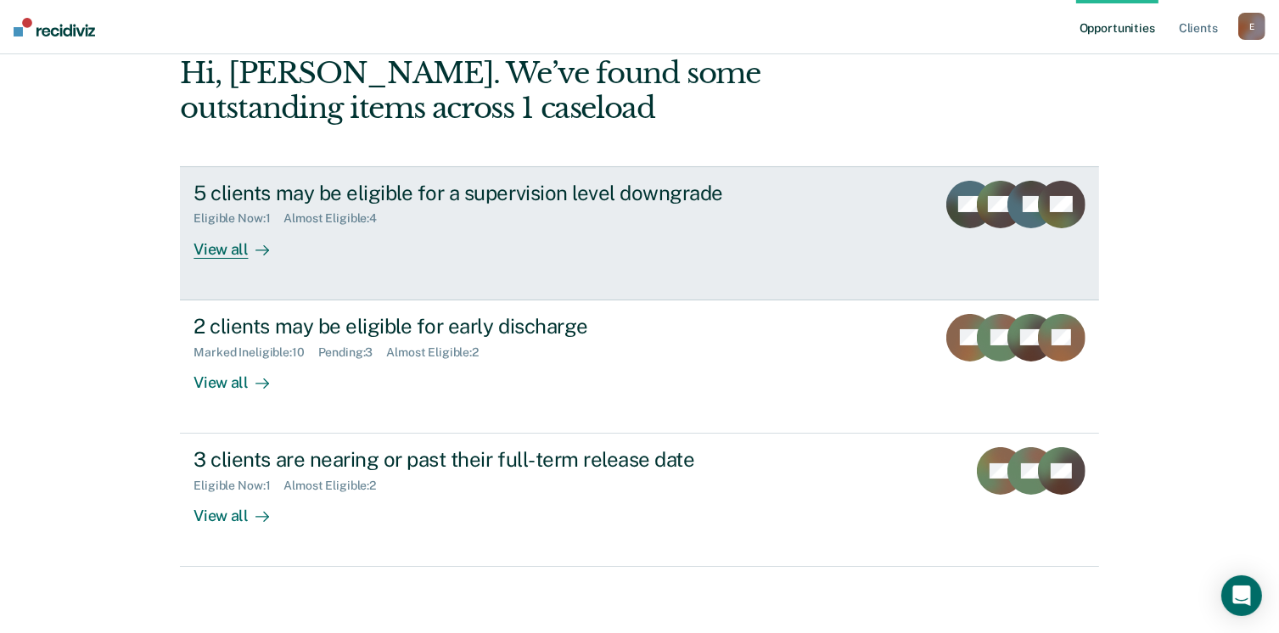
click at [256, 244] on icon at bounding box center [262, 251] width 14 height 14
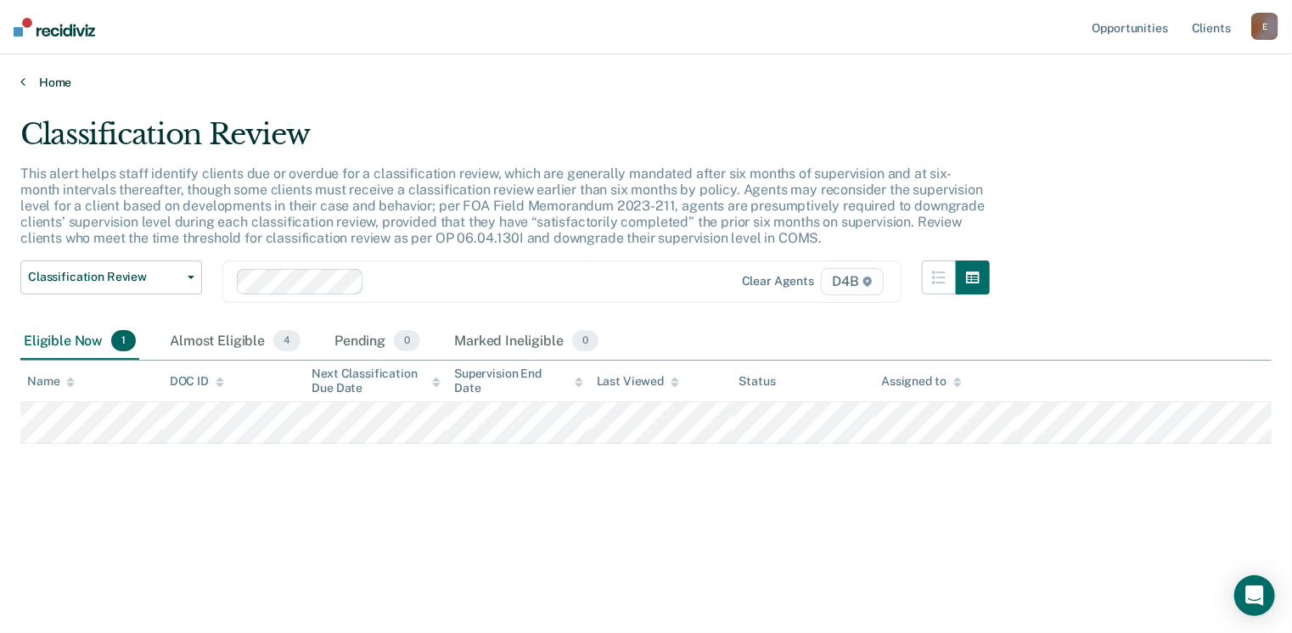
click at [47, 84] on link "Home" at bounding box center [645, 82] width 1251 height 15
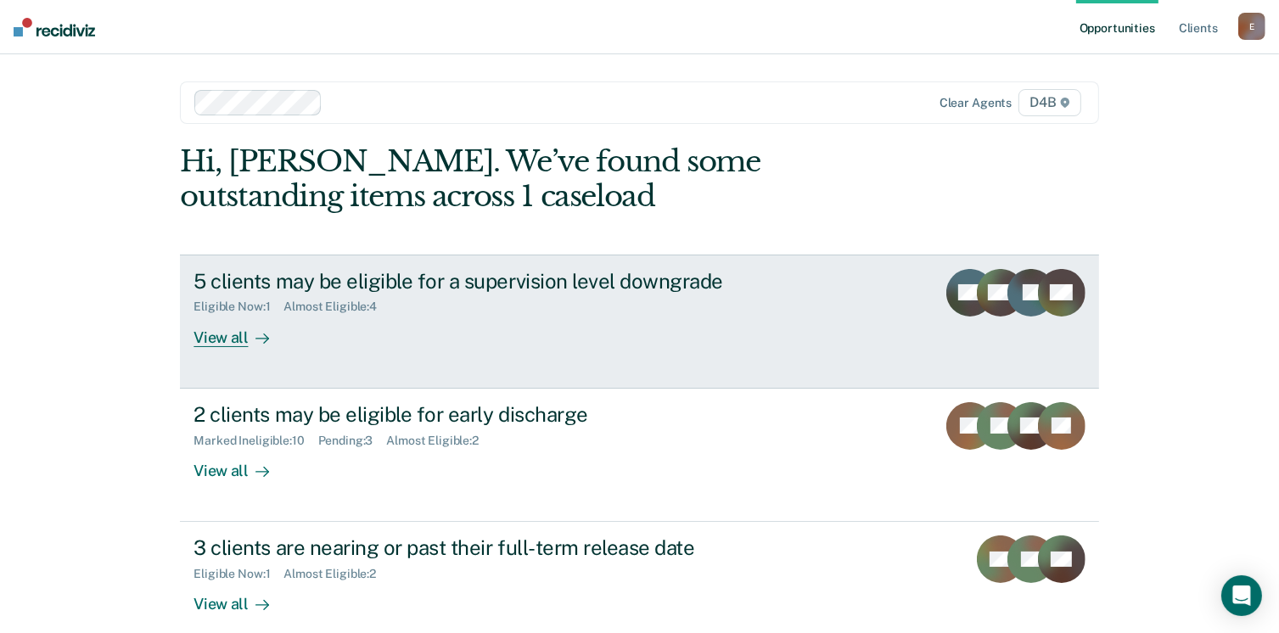
scroll to position [88, 0]
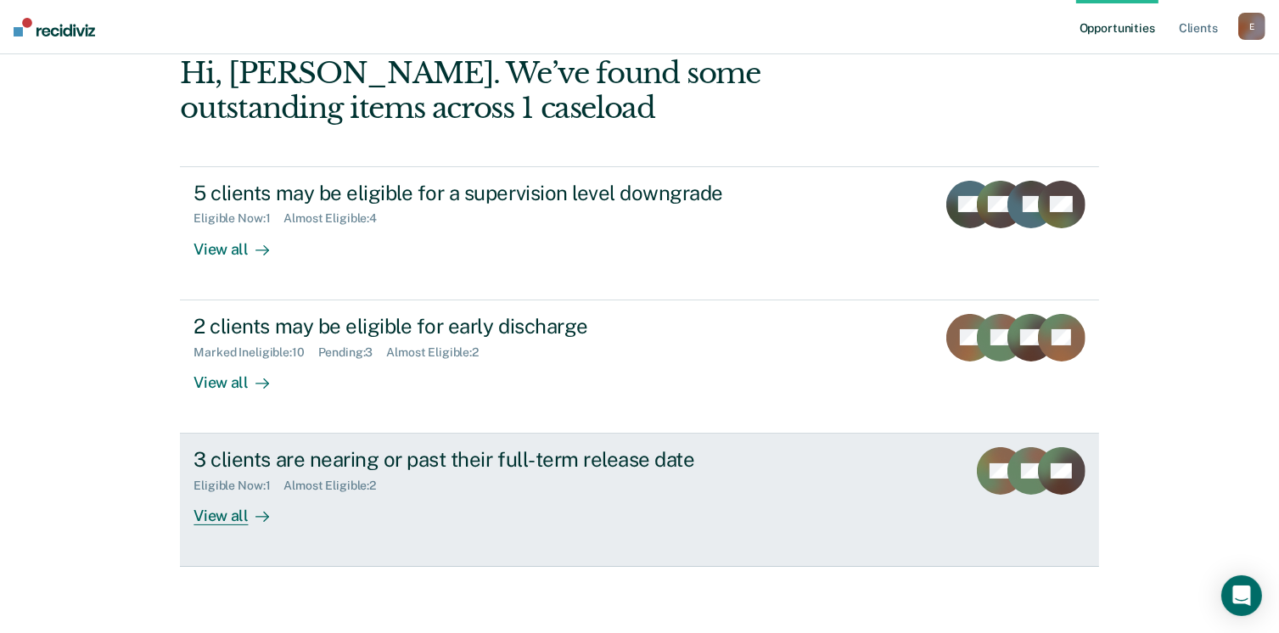
click at [222, 513] on div "View all" at bounding box center [240, 509] width 95 height 33
